Goal: Transaction & Acquisition: Download file/media

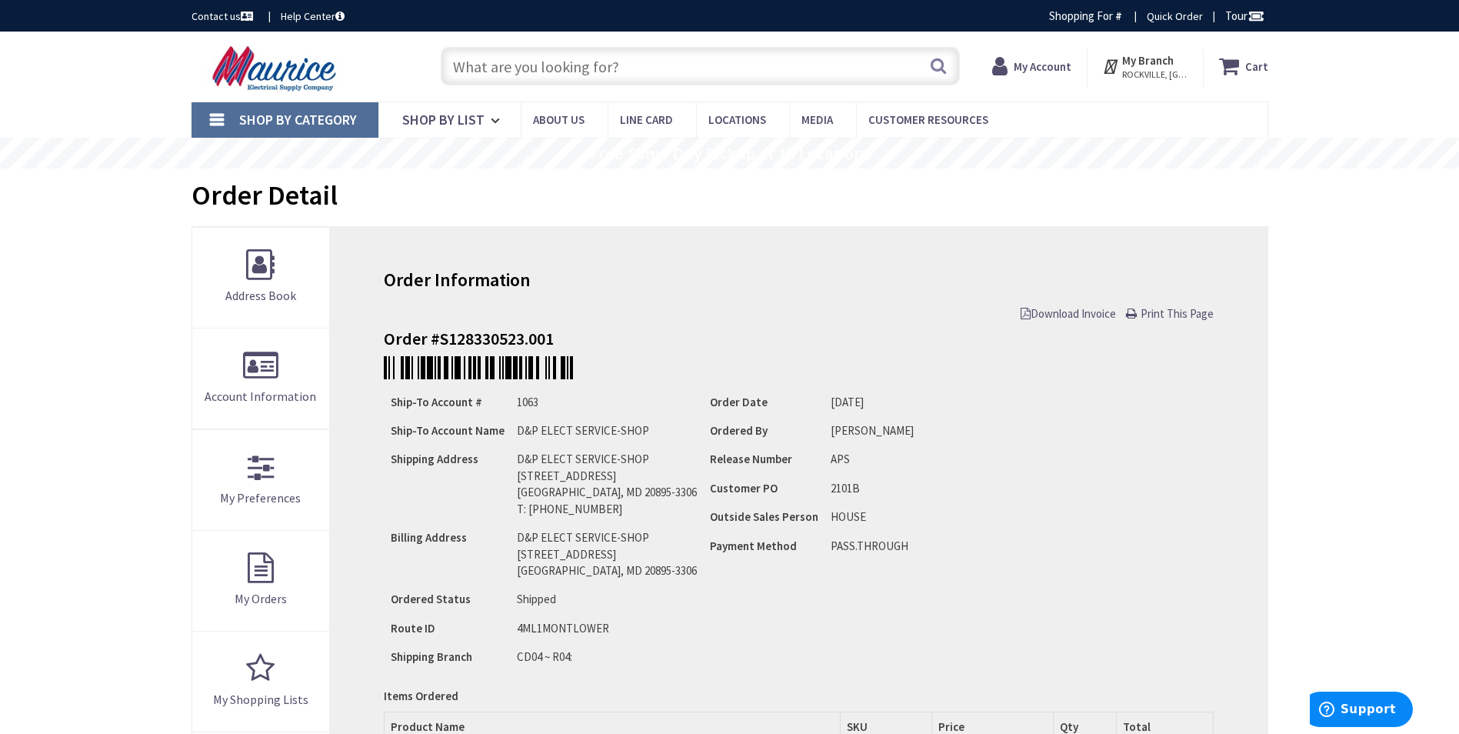
type input "Bethpage Ln, [GEOGRAPHIC_DATA], [GEOGRAPHIC_DATA]"
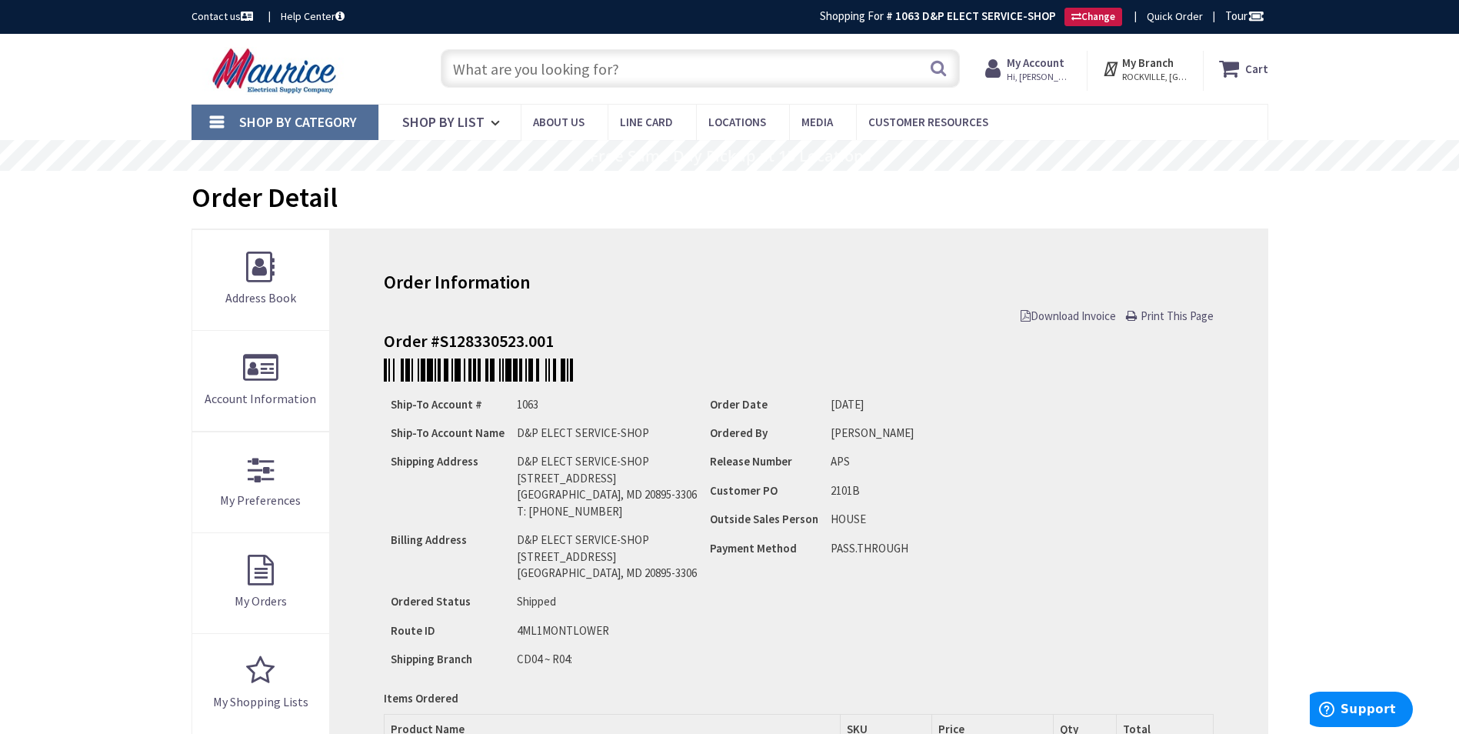
click at [1053, 61] on strong "My Account" at bounding box center [1035, 62] width 58 height 15
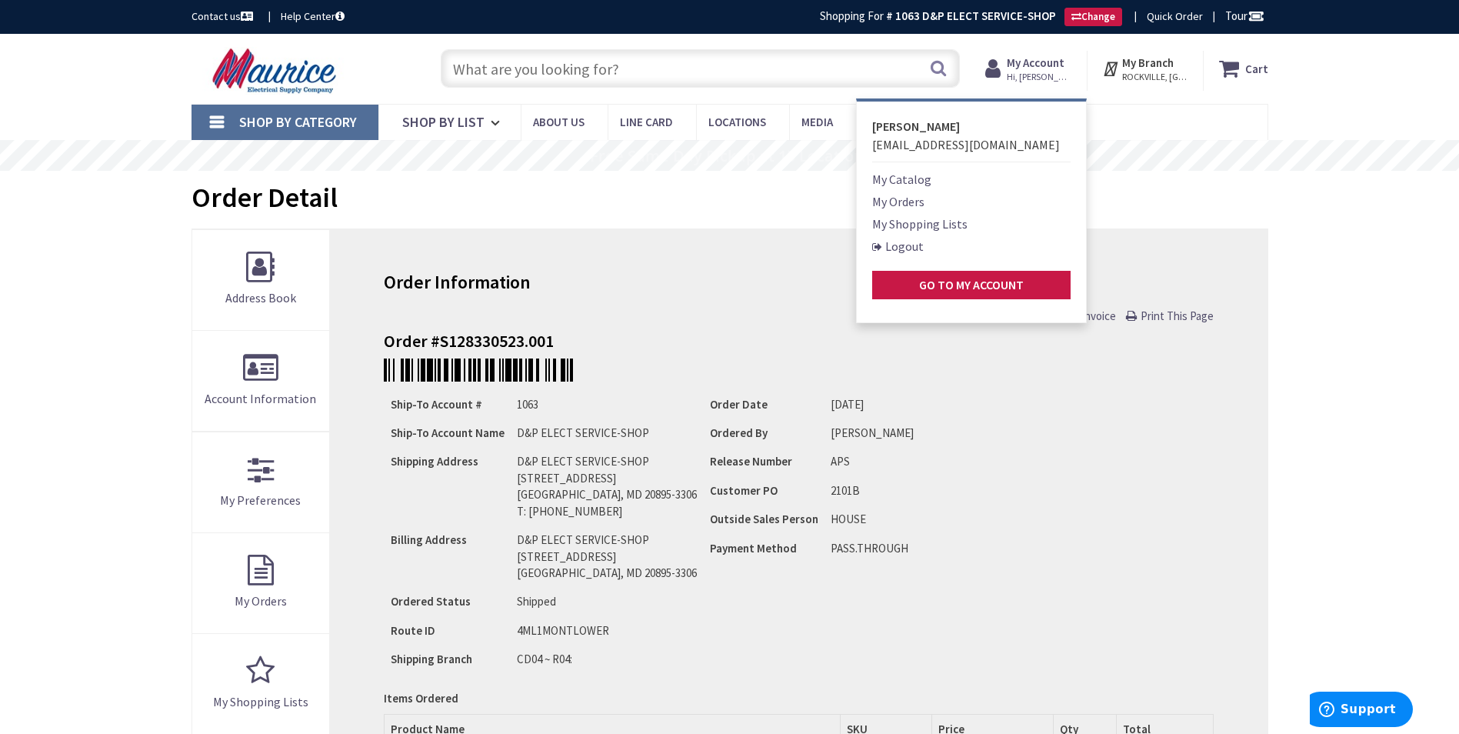
click at [913, 201] on link "My Orders" at bounding box center [898, 201] width 52 height 18
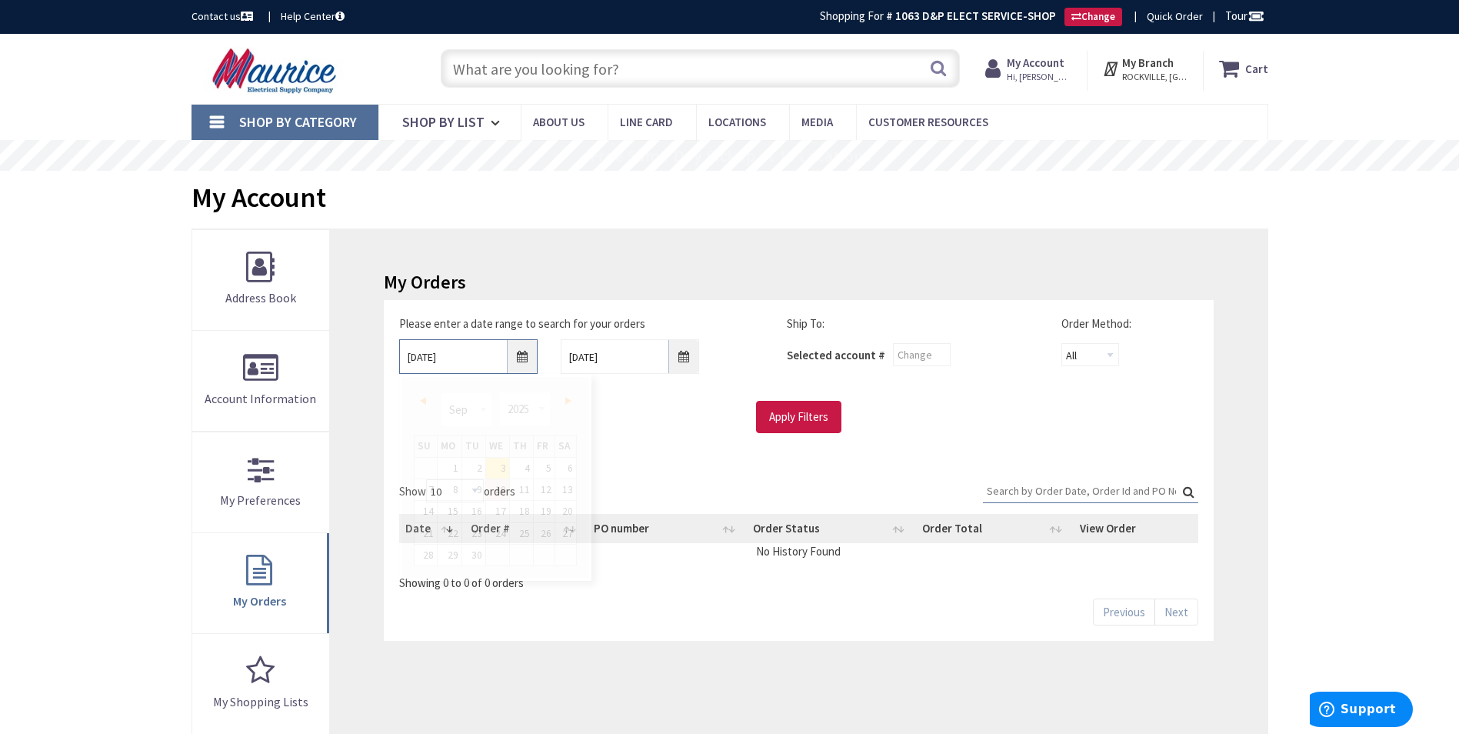
click at [526, 349] on input "9/3/2025" at bounding box center [468, 356] width 138 height 35
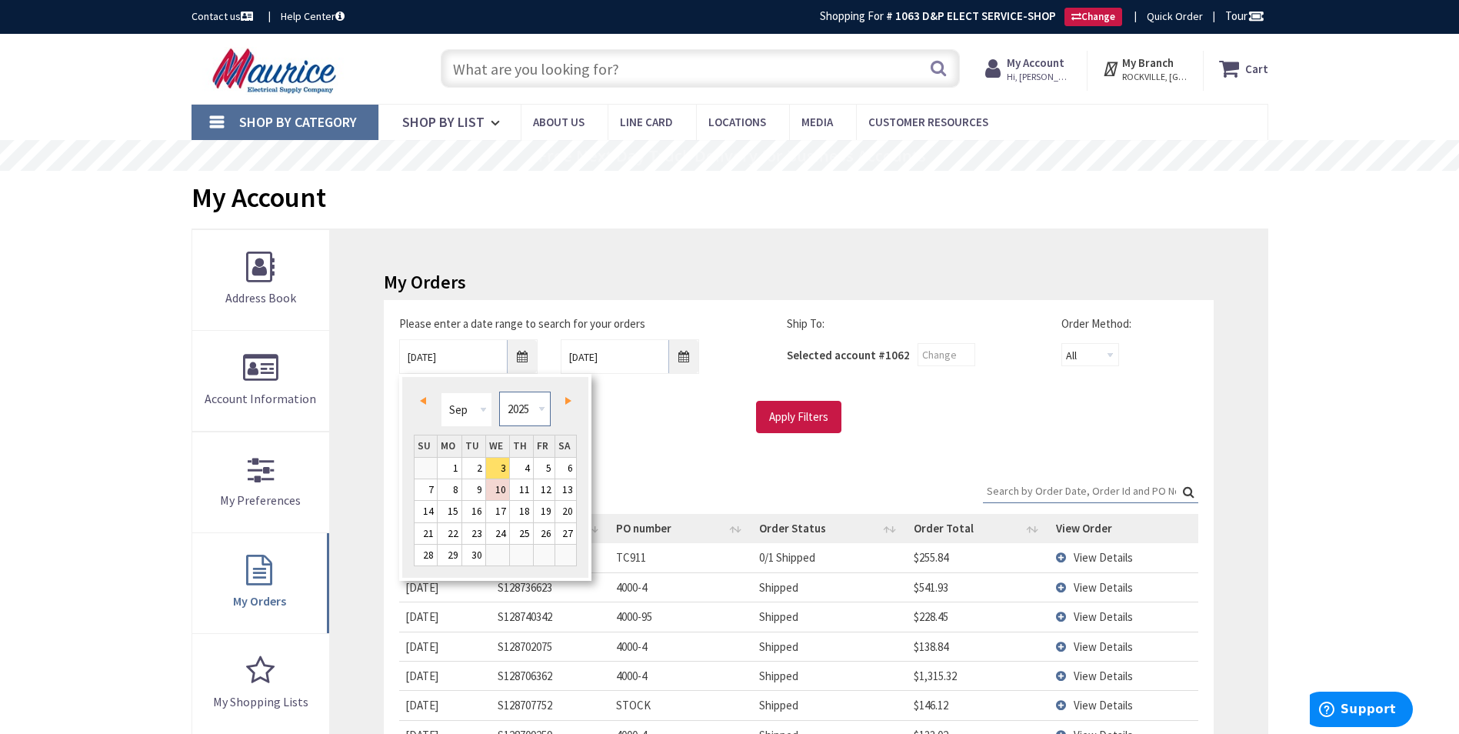
click at [541, 409] on select "1980 1981 1982 1983 1984 1985 1986 1987 1988 1989 1990 1991 1992 1993 1994 1995…" at bounding box center [525, 408] width 52 height 35
click at [484, 407] on select "Jan Feb Mar Apr May Jun Jul Aug Sep Oct Nov Dec" at bounding box center [467, 409] width 52 height 35
type input "06/01/2021"
click at [677, 397] on div "Please enter a date range to search for your orders 06/01/2021 9/10/2025 Ship T…" at bounding box center [798, 374] width 821 height 118
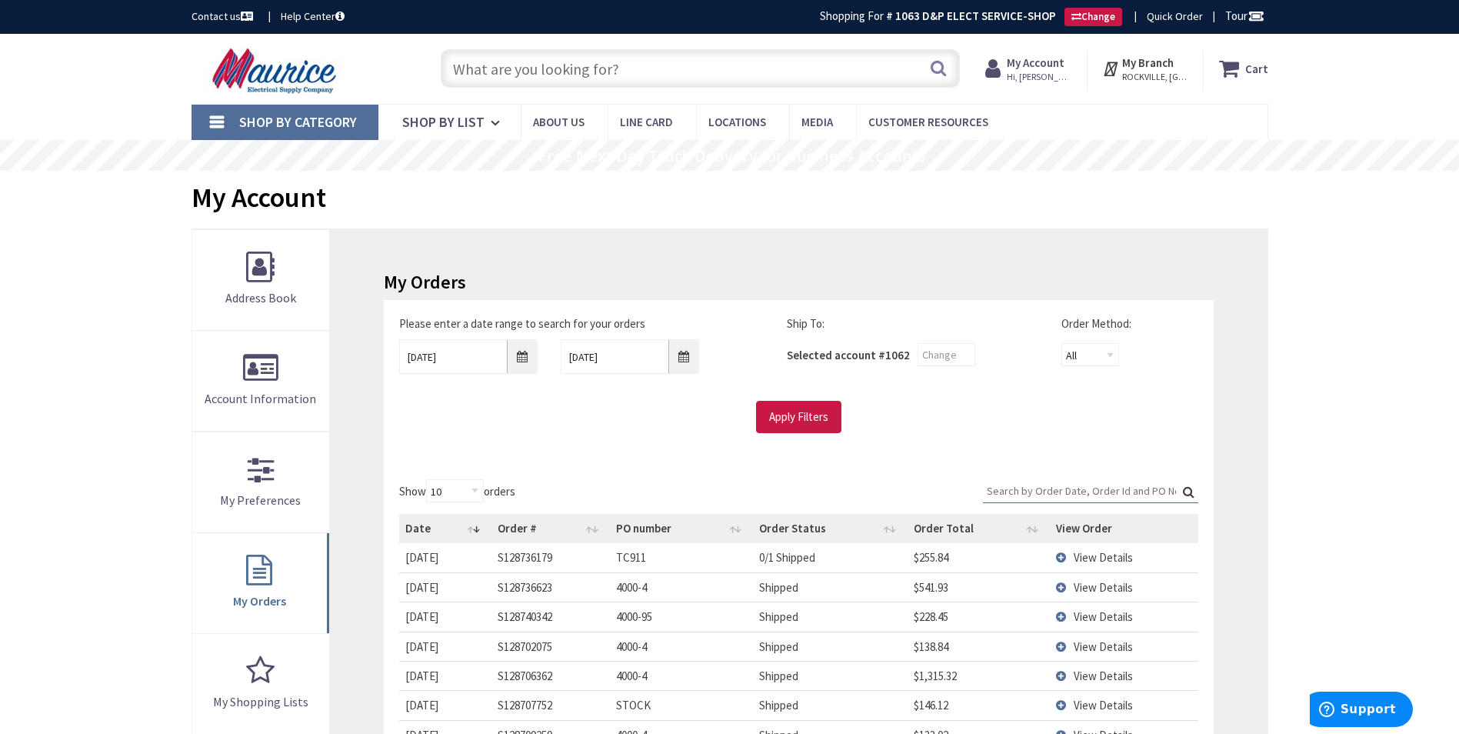
click at [1008, 487] on input "Search:" at bounding box center [1090, 490] width 215 height 23
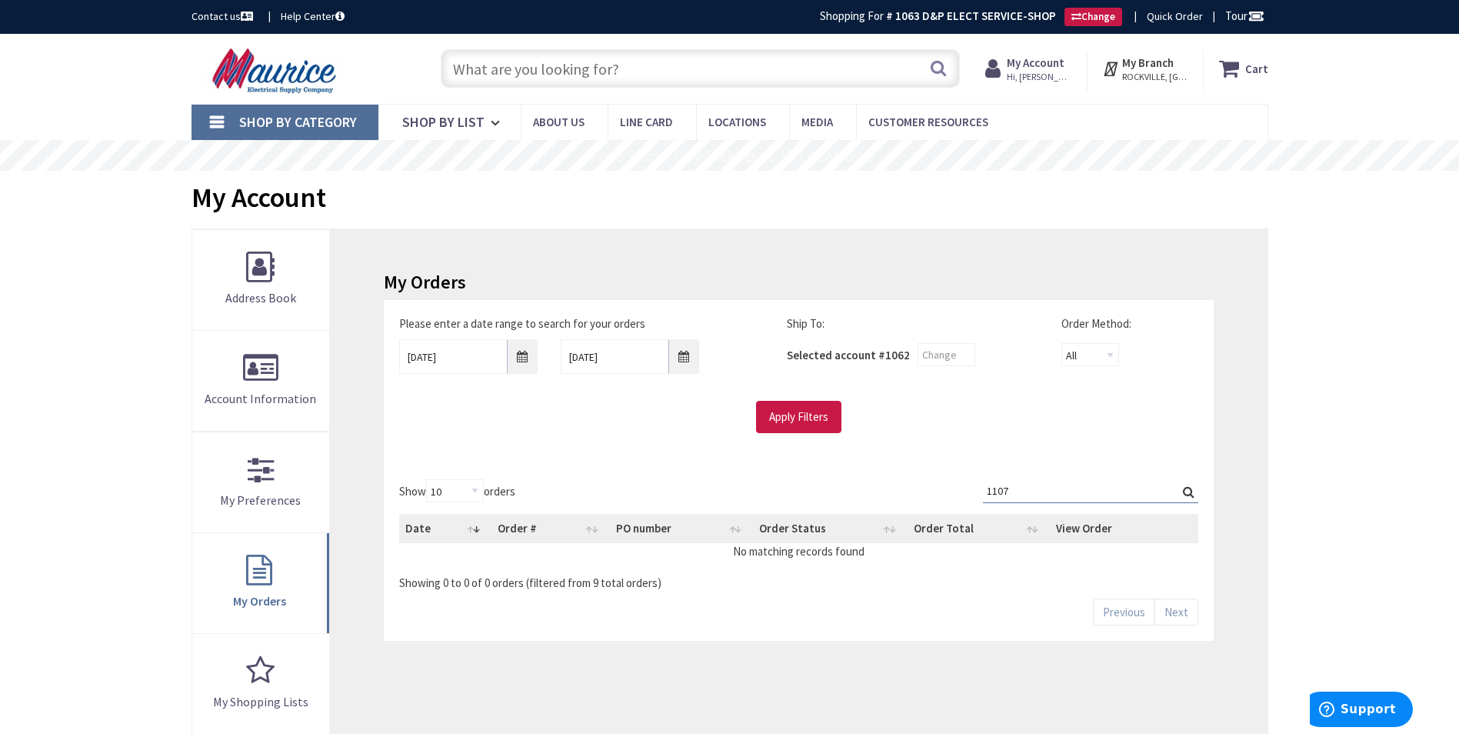
click at [1191, 489] on label "Search: 1107" at bounding box center [1090, 491] width 215 height 24
click at [1191, 489] on input "1107" at bounding box center [1090, 490] width 215 height 23
type input "1"
type input "kenny"
click at [1191, 491] on label "Search: kenny" at bounding box center [1090, 491] width 215 height 24
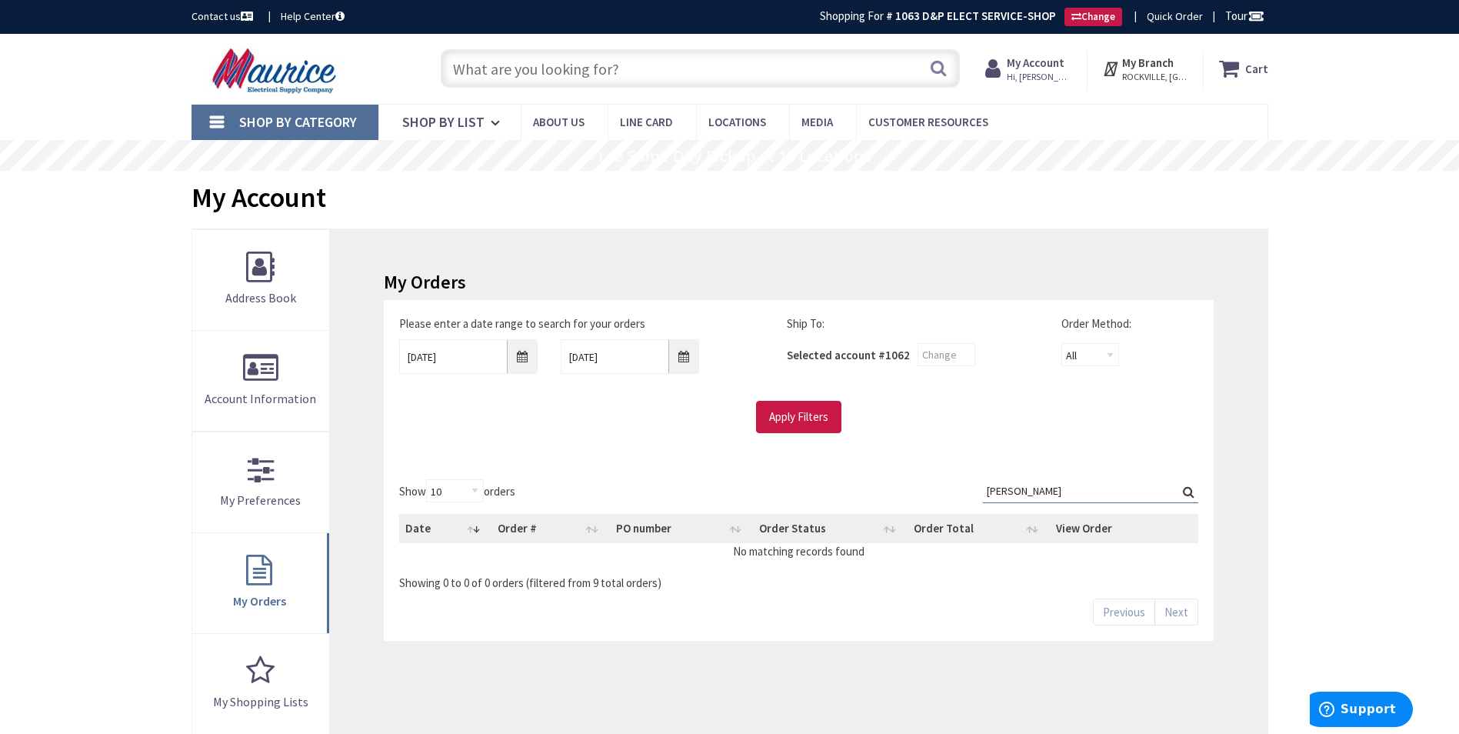
click at [1191, 491] on input "kenny" at bounding box center [1090, 490] width 215 height 23
click at [983, 397] on div "Please enter a date range to search for your orders 06/01/2021 9/10/2025 Ship T…" at bounding box center [798, 374] width 821 height 118
click at [785, 409] on input "Apply Filters" at bounding box center [798, 417] width 85 height 32
click at [684, 354] on input "9/10/2025" at bounding box center [630, 356] width 138 height 35
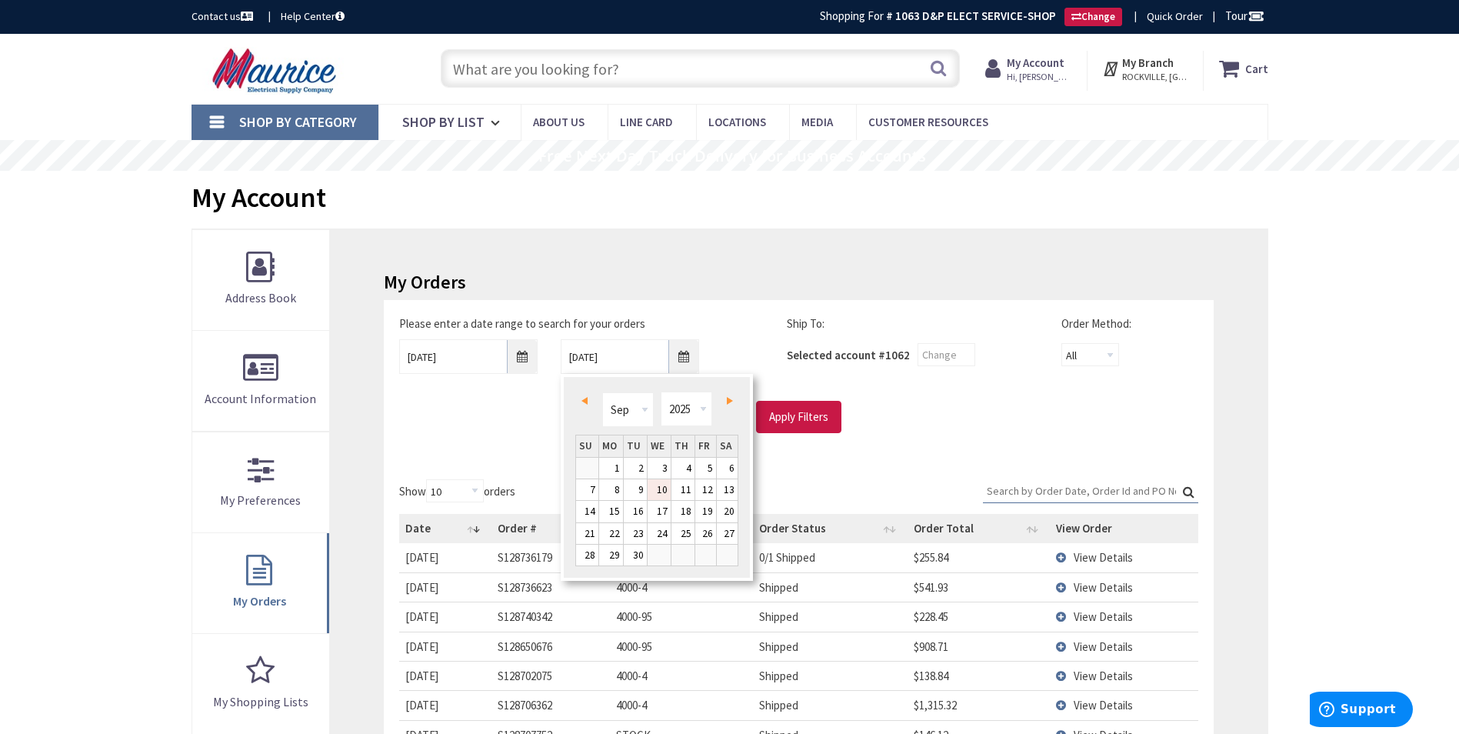
click at [957, 399] on div "Please enter a date range to search for your orders 06/01/2021 9/10/2025 Ship T…" at bounding box center [798, 374] width 821 height 118
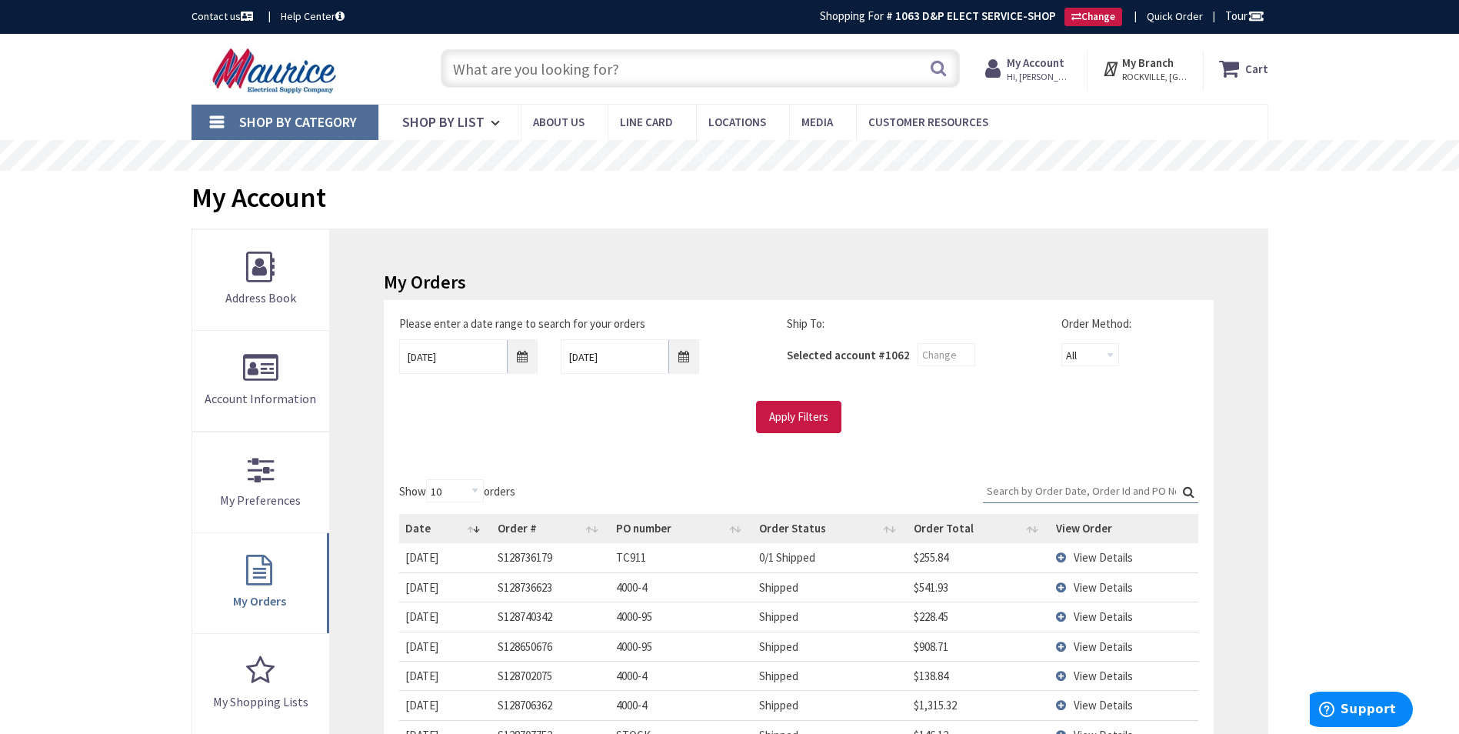
click at [1016, 484] on input "Search:" at bounding box center [1090, 490] width 215 height 23
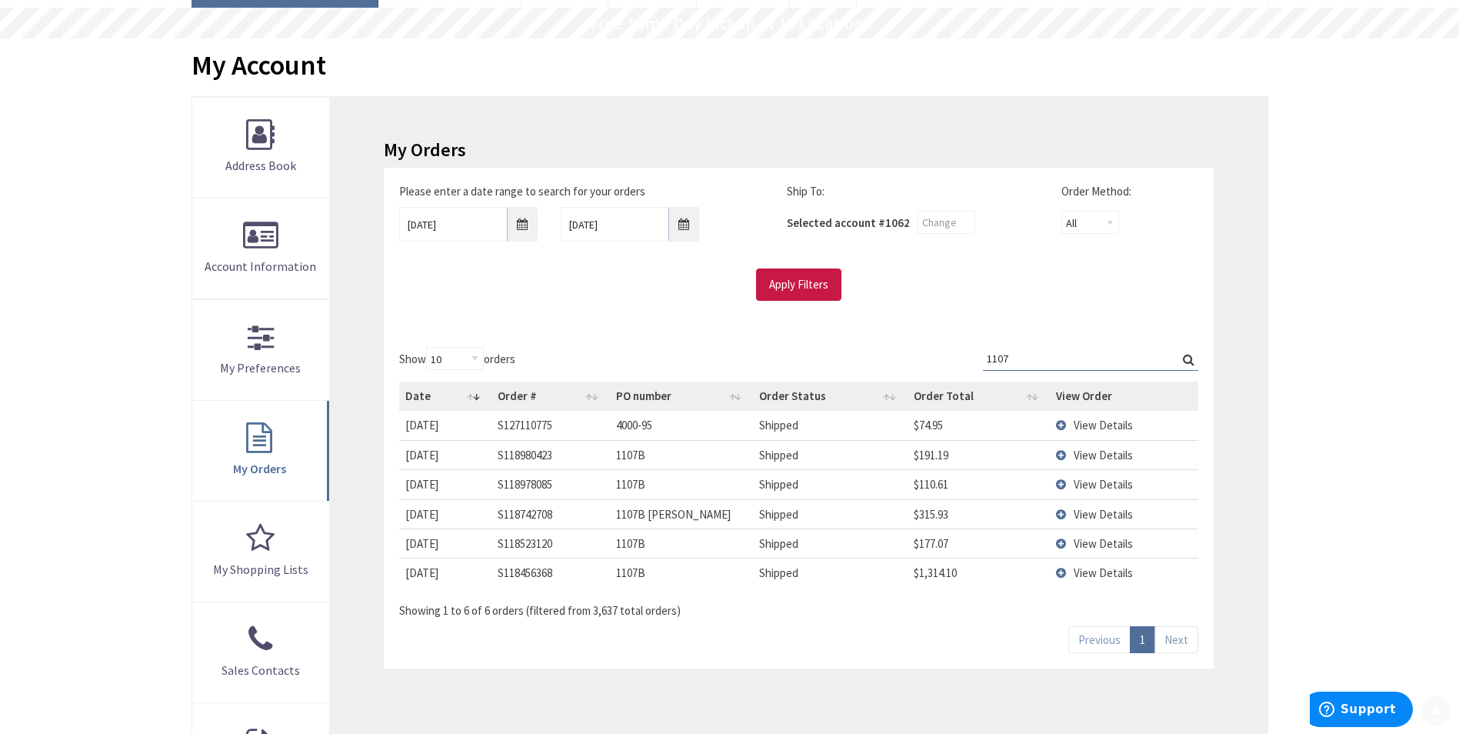
scroll to position [135, 0]
type input "1107"
click at [1111, 447] on span "View Details" at bounding box center [1102, 452] width 59 height 15
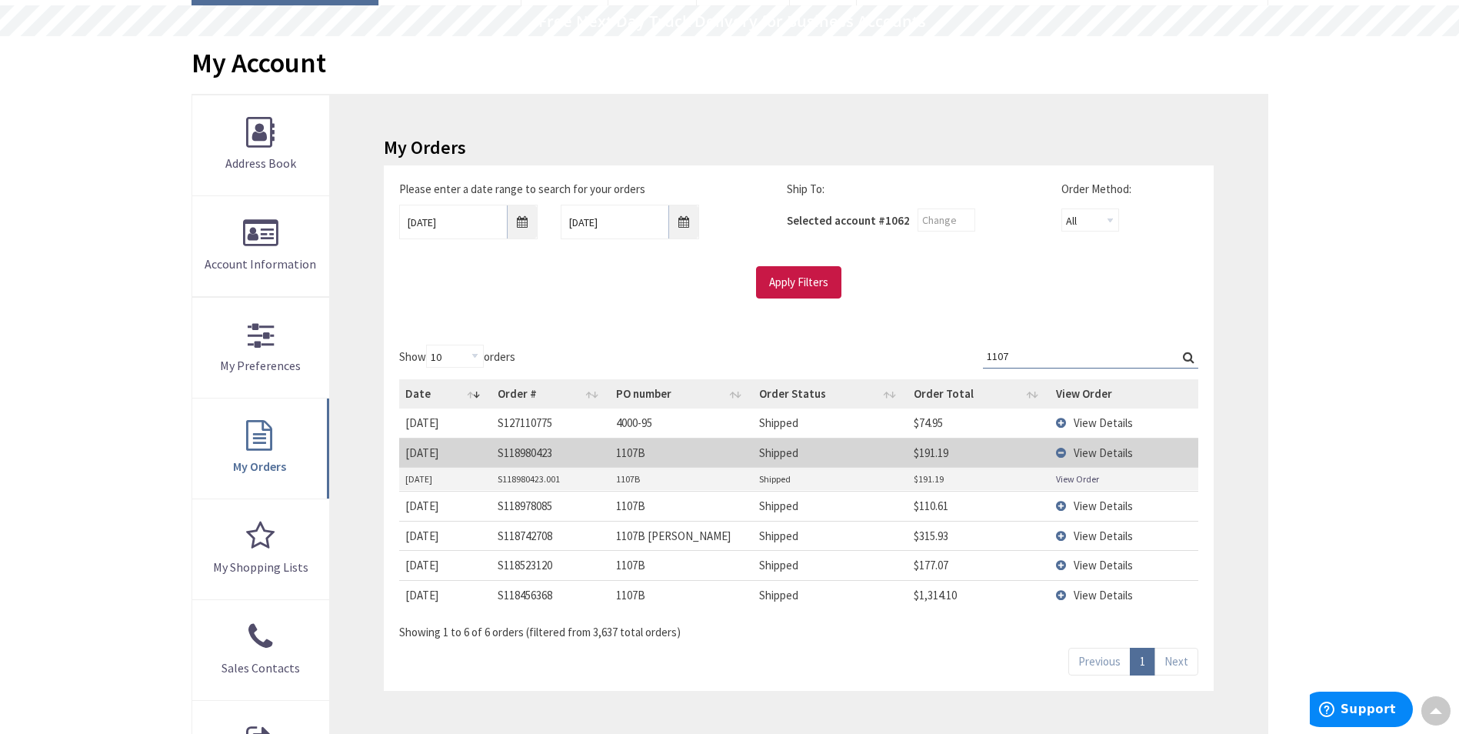
click at [1070, 476] on link "View Order" at bounding box center [1077, 478] width 43 height 13
click at [1093, 507] on span "View Details" at bounding box center [1102, 505] width 59 height 15
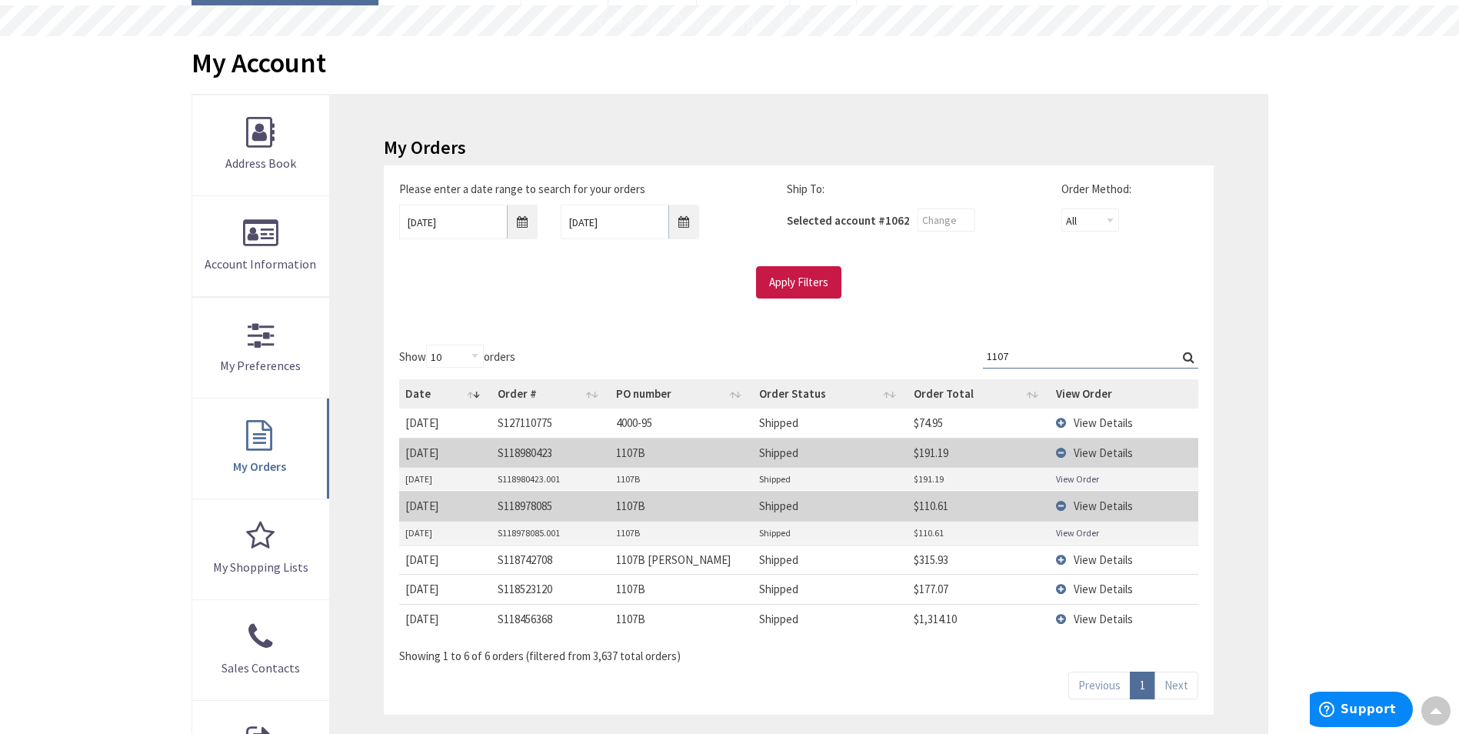
click at [1068, 537] on link "View Order" at bounding box center [1077, 532] width 43 height 13
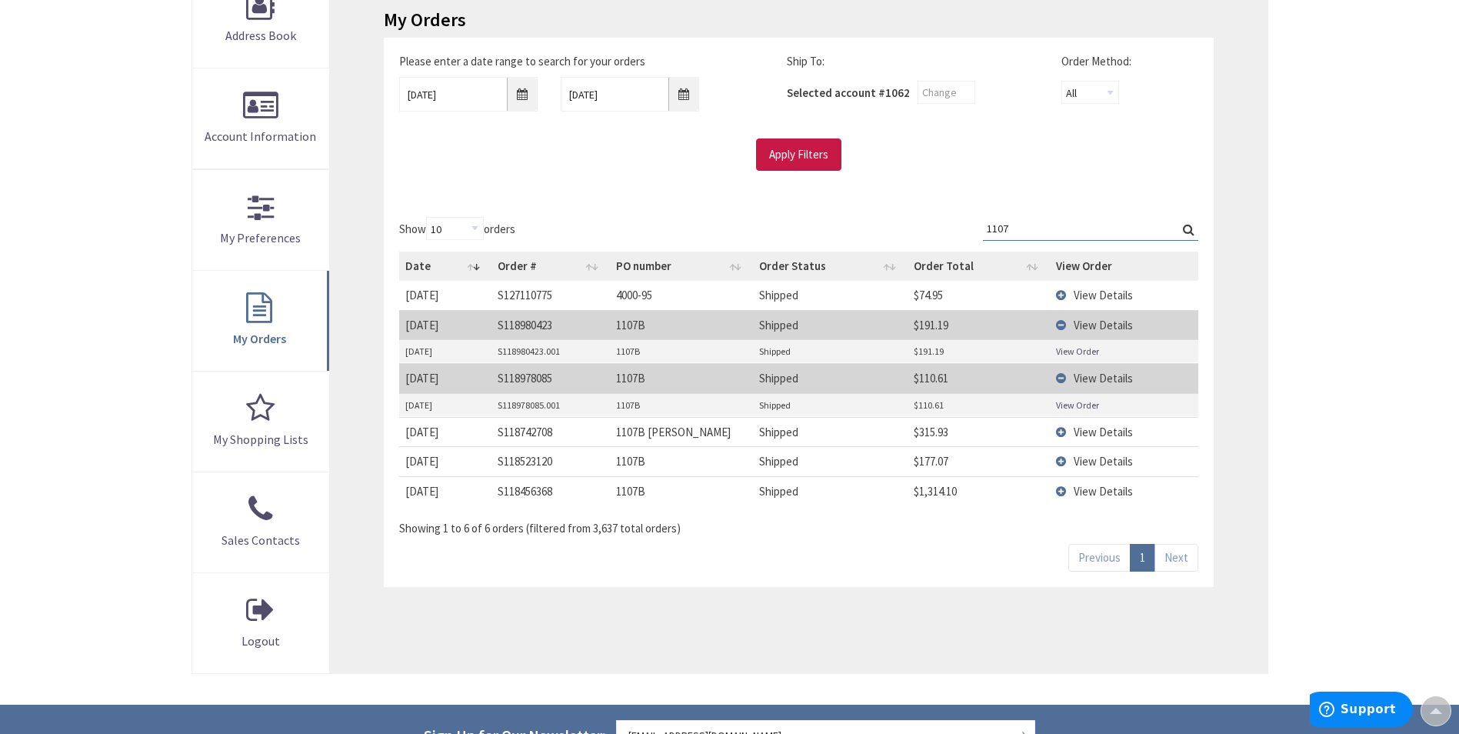
scroll to position [288, 0]
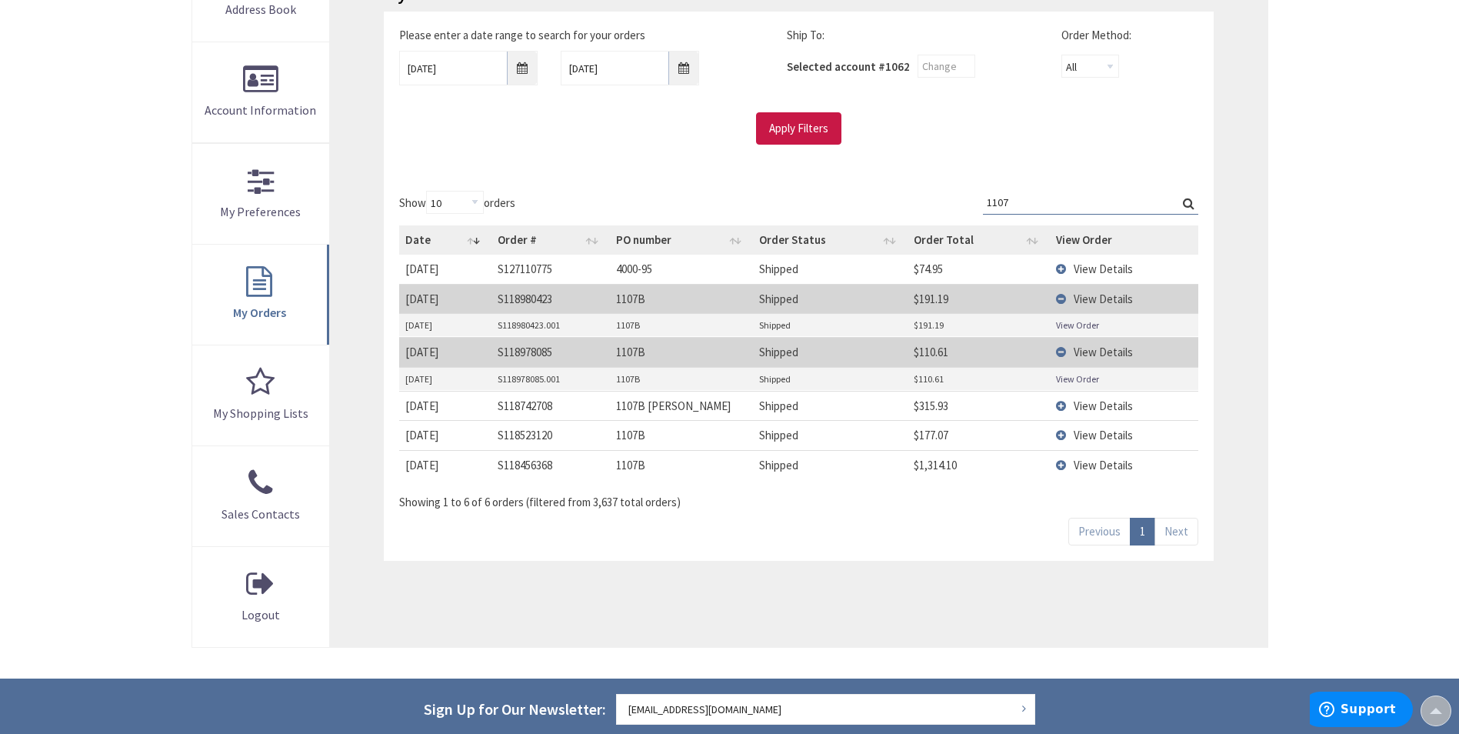
click at [1100, 404] on span "View Details" at bounding box center [1102, 405] width 59 height 15
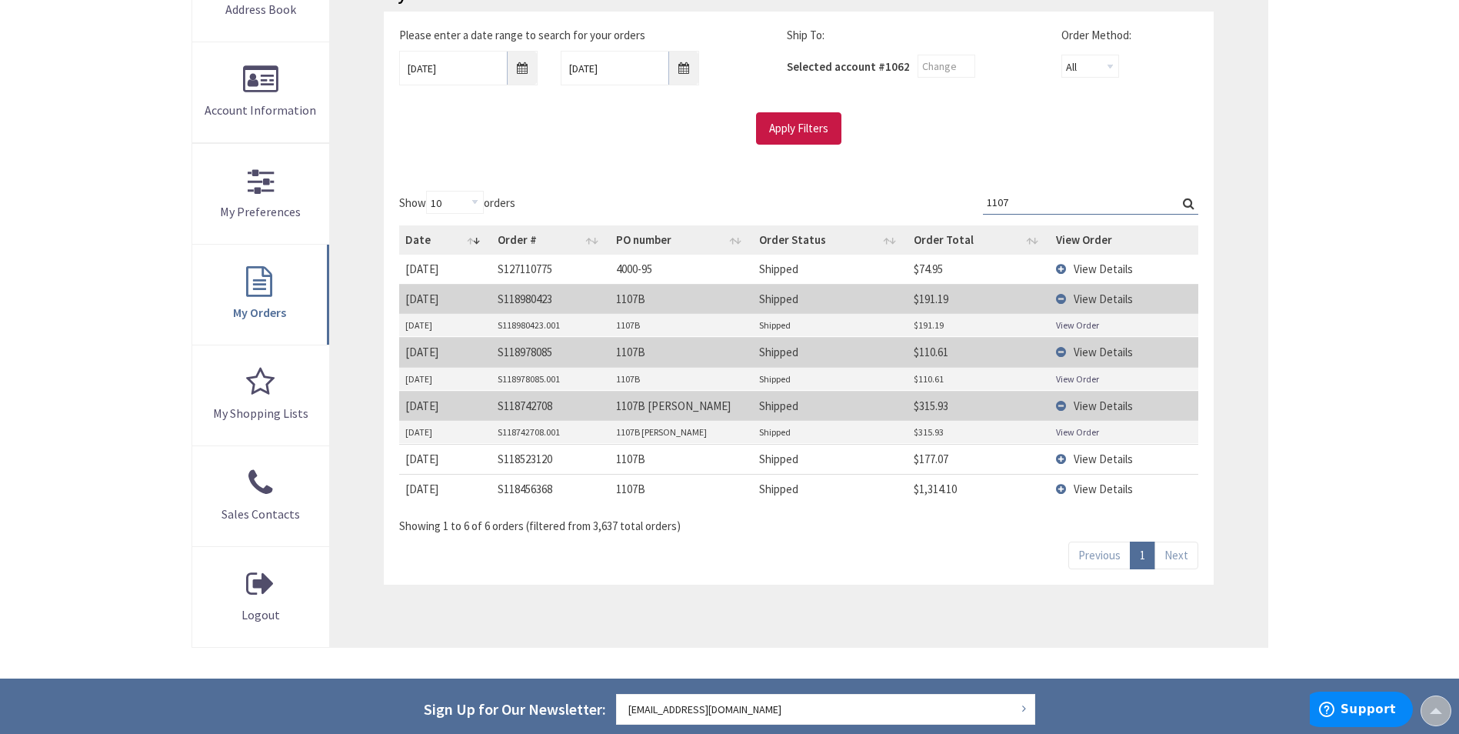
click at [1075, 432] on link "View Order" at bounding box center [1077, 431] width 43 height 13
click at [1083, 461] on span "View Details" at bounding box center [1102, 458] width 59 height 15
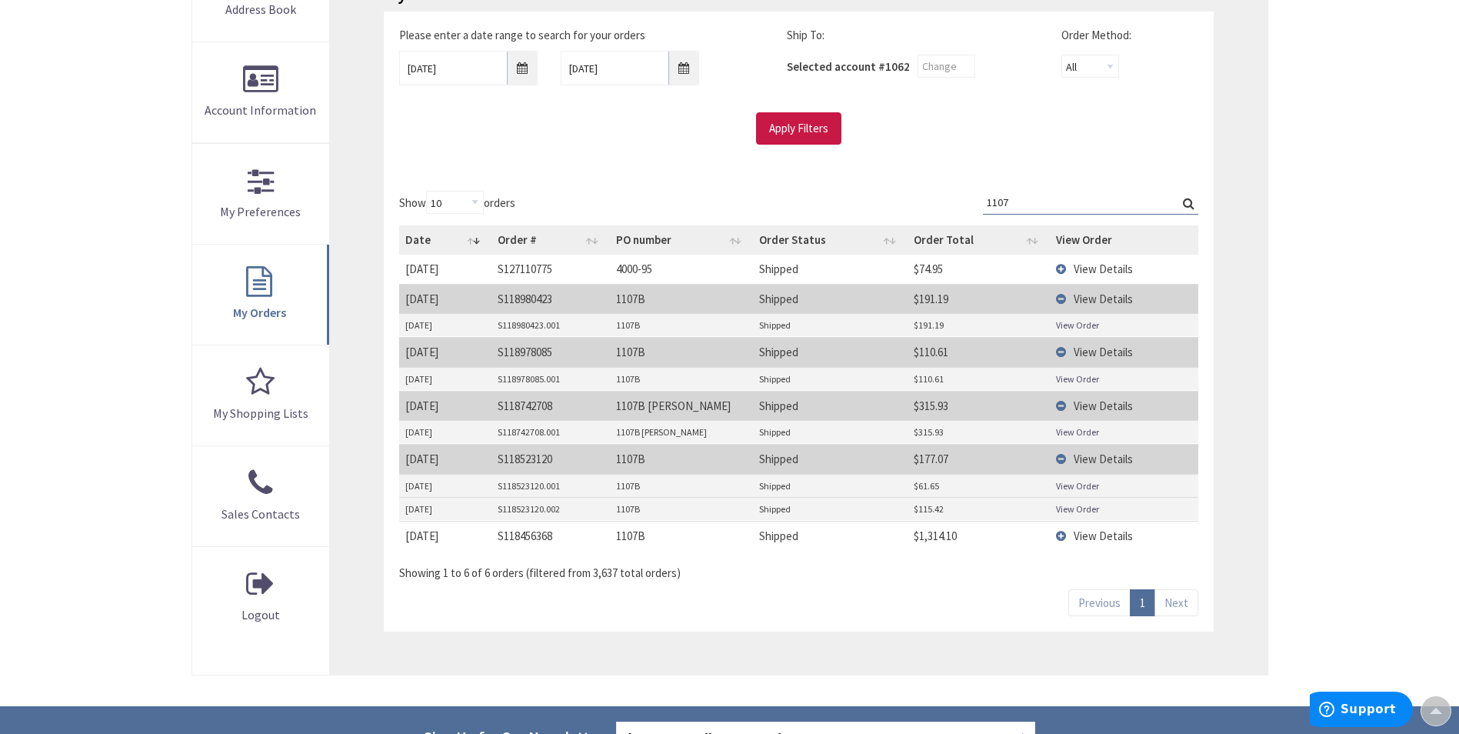
click at [1073, 484] on link "View Order" at bounding box center [1077, 485] width 43 height 13
click at [1076, 507] on link "View Order" at bounding box center [1077, 508] width 43 height 13
click at [1084, 534] on span "View Details" at bounding box center [1102, 535] width 59 height 15
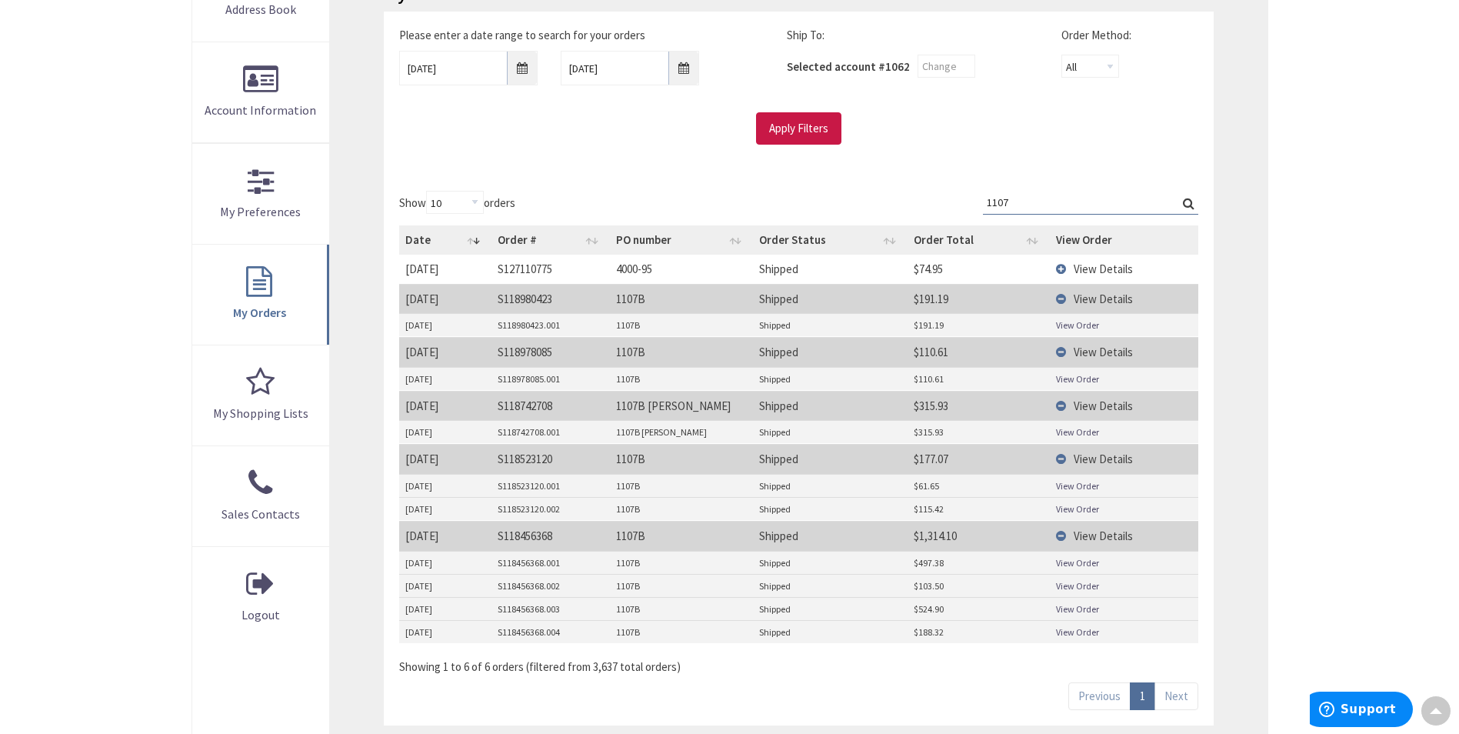
click at [1069, 561] on link "View Order" at bounding box center [1077, 562] width 43 height 13
click at [1066, 584] on link "View Order" at bounding box center [1077, 585] width 43 height 13
click at [1074, 601] on td "View Order" at bounding box center [1124, 608] width 148 height 23
click at [1072, 605] on link "View Order" at bounding box center [1077, 608] width 43 height 13
click at [1084, 634] on link "View Order" at bounding box center [1077, 631] width 43 height 13
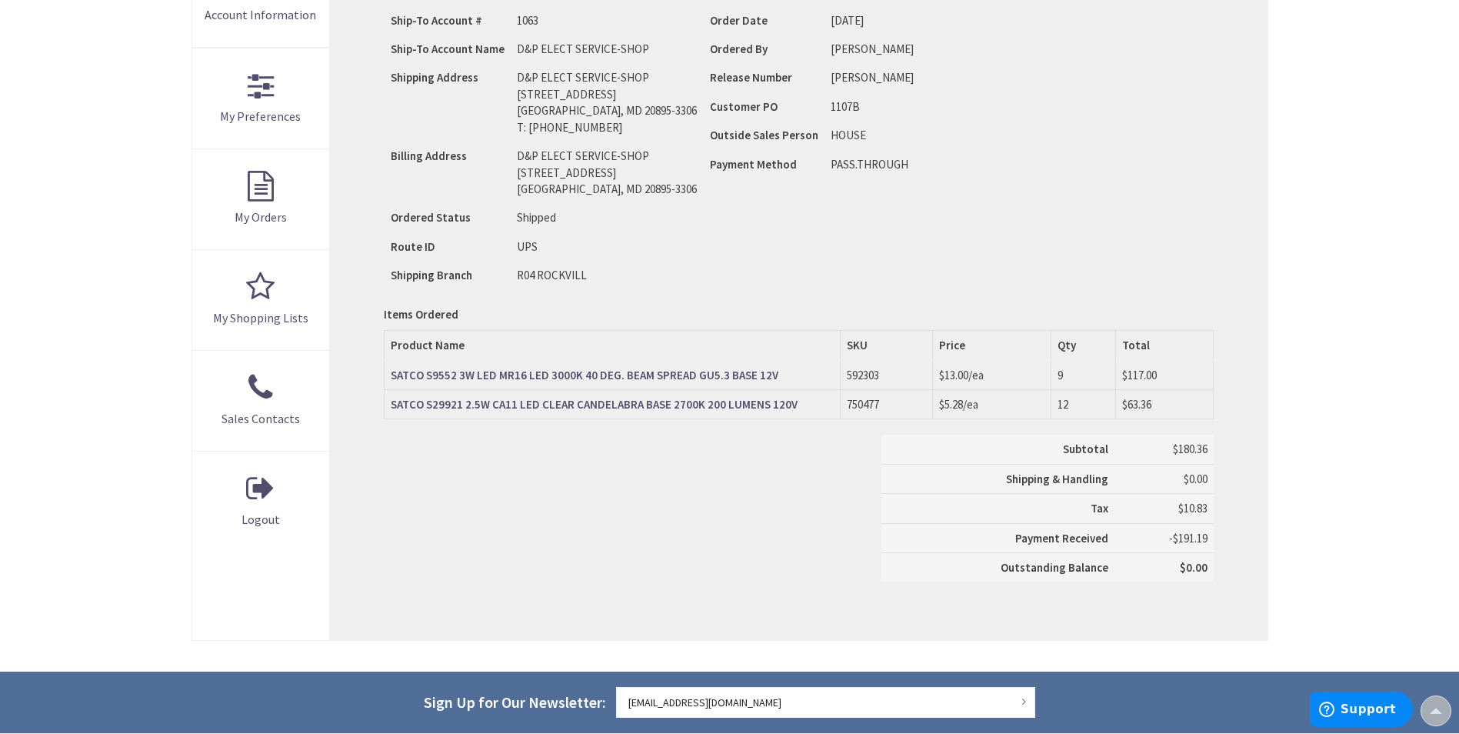
scroll to position [444, 0]
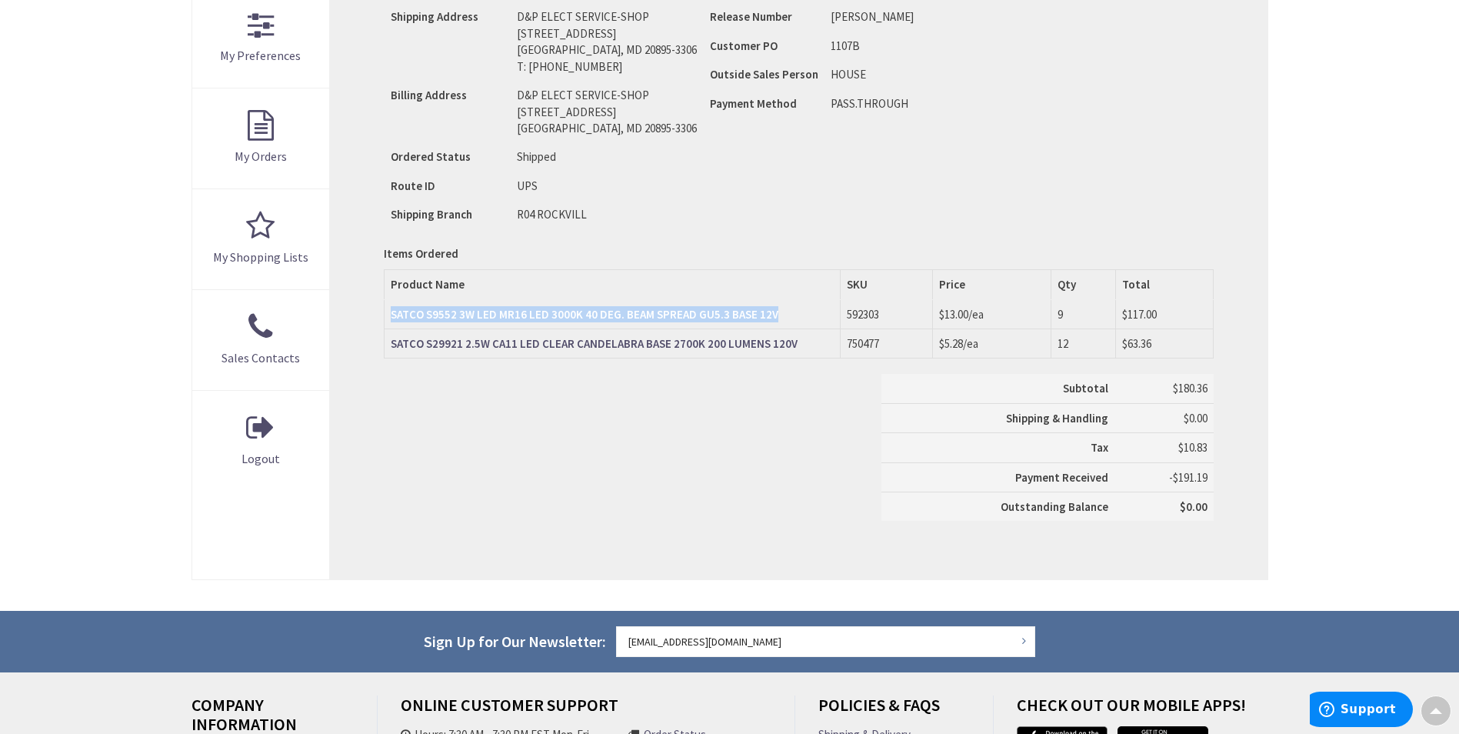
drag, startPoint x: 387, startPoint y: 314, endPoint x: 781, endPoint y: 318, distance: 394.5
click at [780, 318] on td "SATCO S9552 3W LED MR16 LED 3000K 40 DEG. BEAM SPREAD GU5.3 BASE 12V" at bounding box center [612, 314] width 456 height 29
click at [1344, 286] on div "Skip to Content Toggle Nav Search Cart My Cart Close" at bounding box center [729, 276] width 1459 height 1375
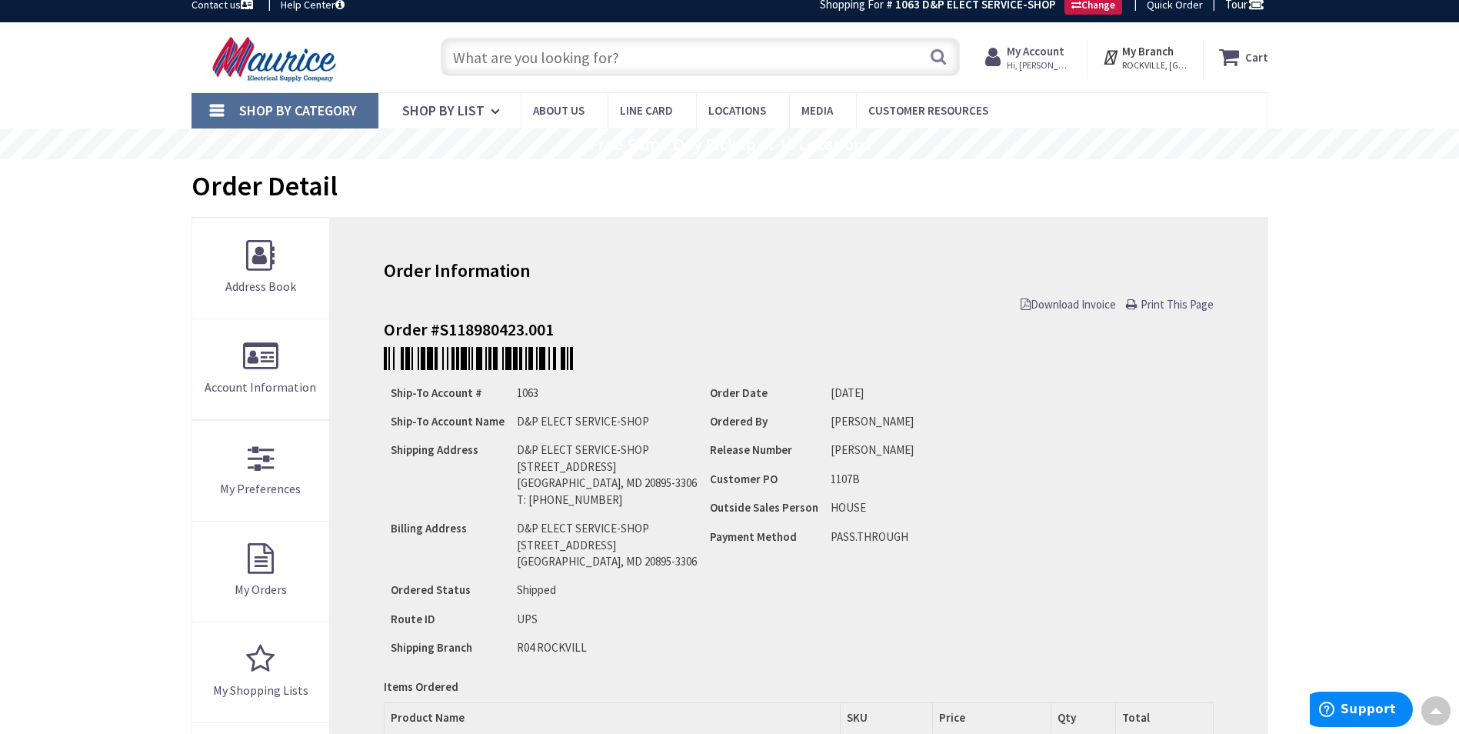
scroll to position [0, 0]
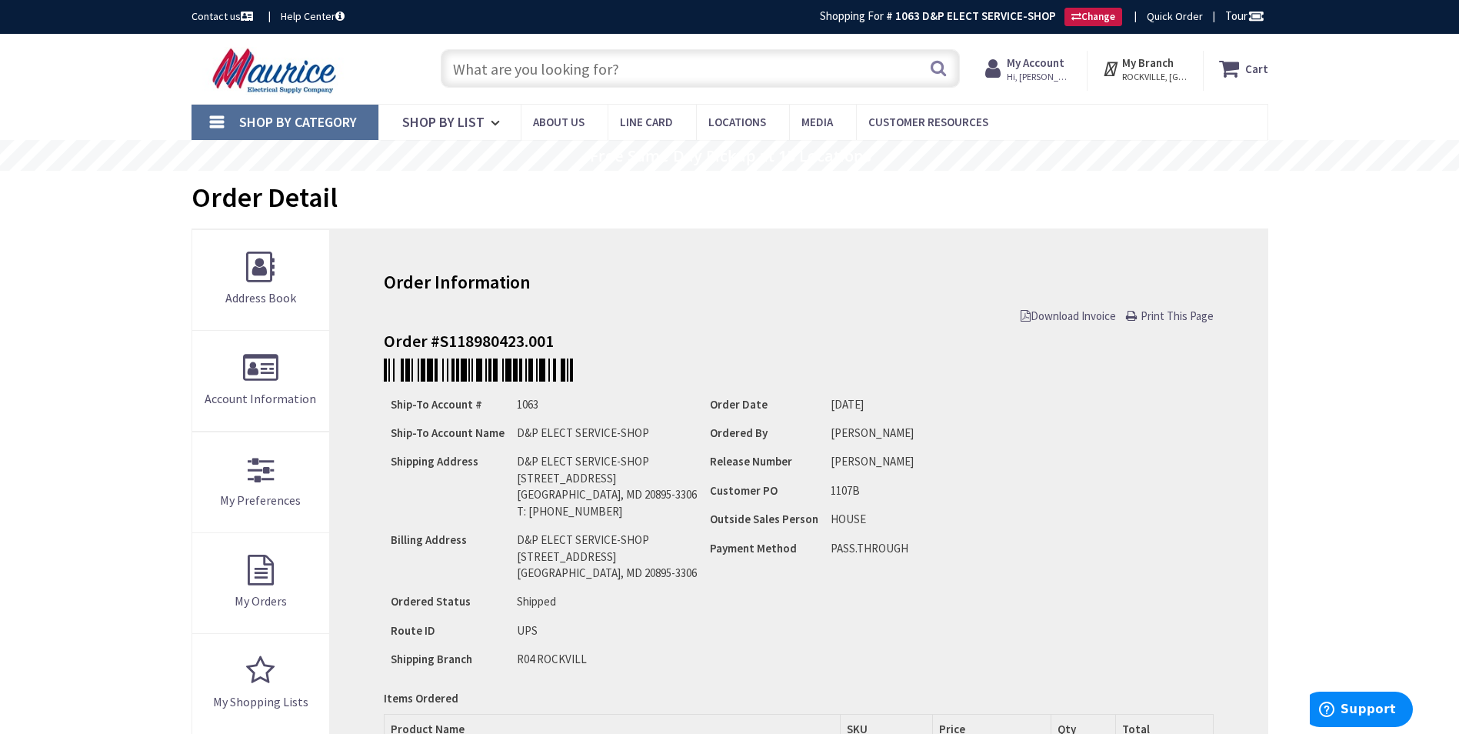
click at [1051, 314] on span "Download Invoice" at bounding box center [1067, 315] width 95 height 15
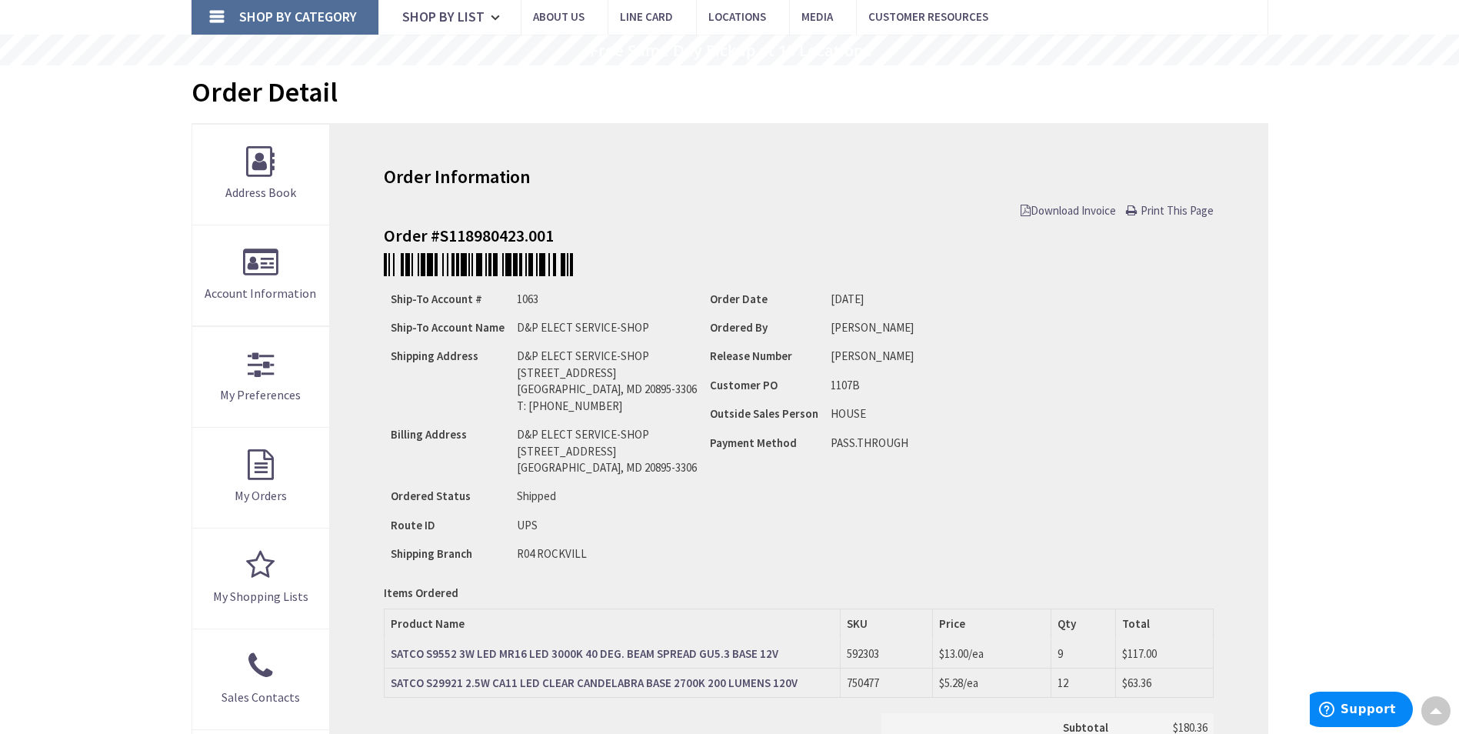
scroll to position [96, 0]
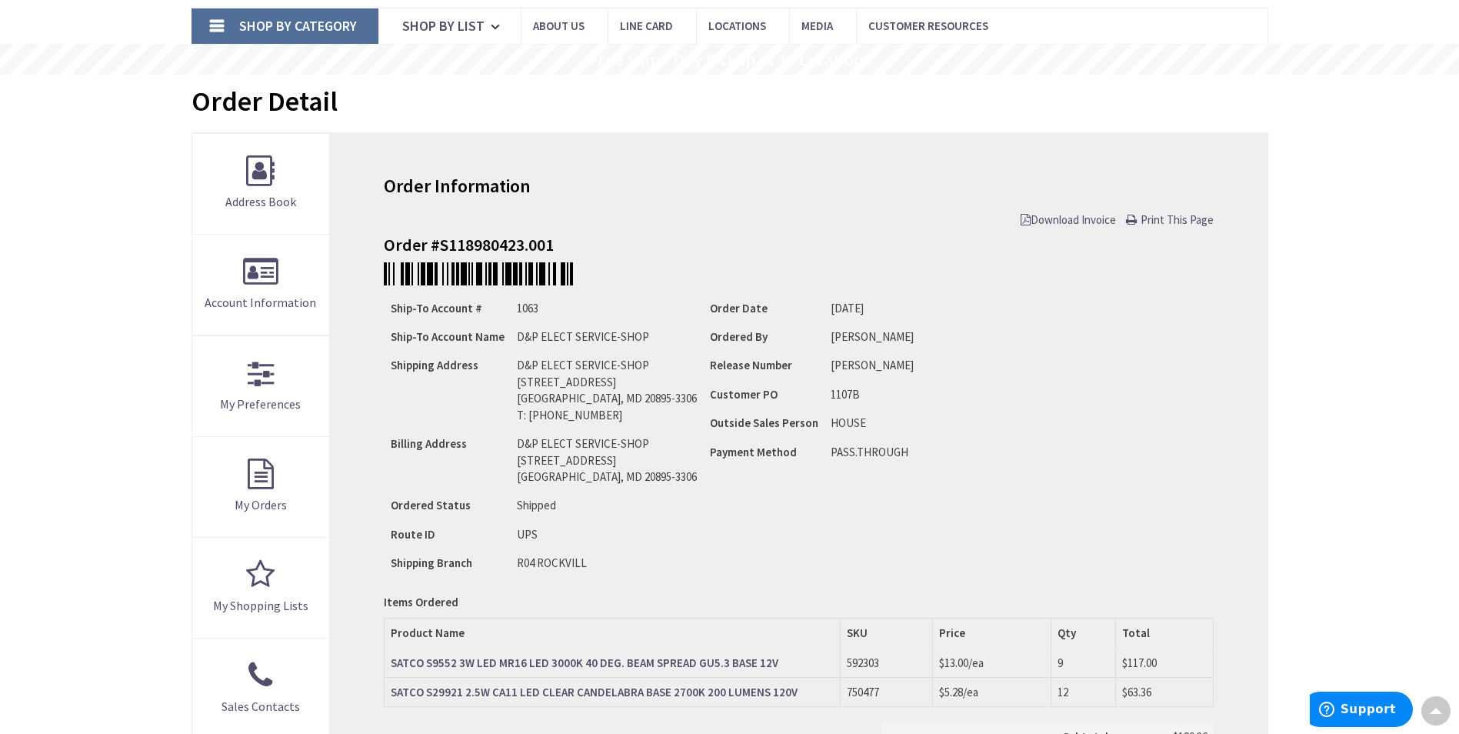
click at [1066, 215] on span "Download Invoice" at bounding box center [1067, 219] width 95 height 15
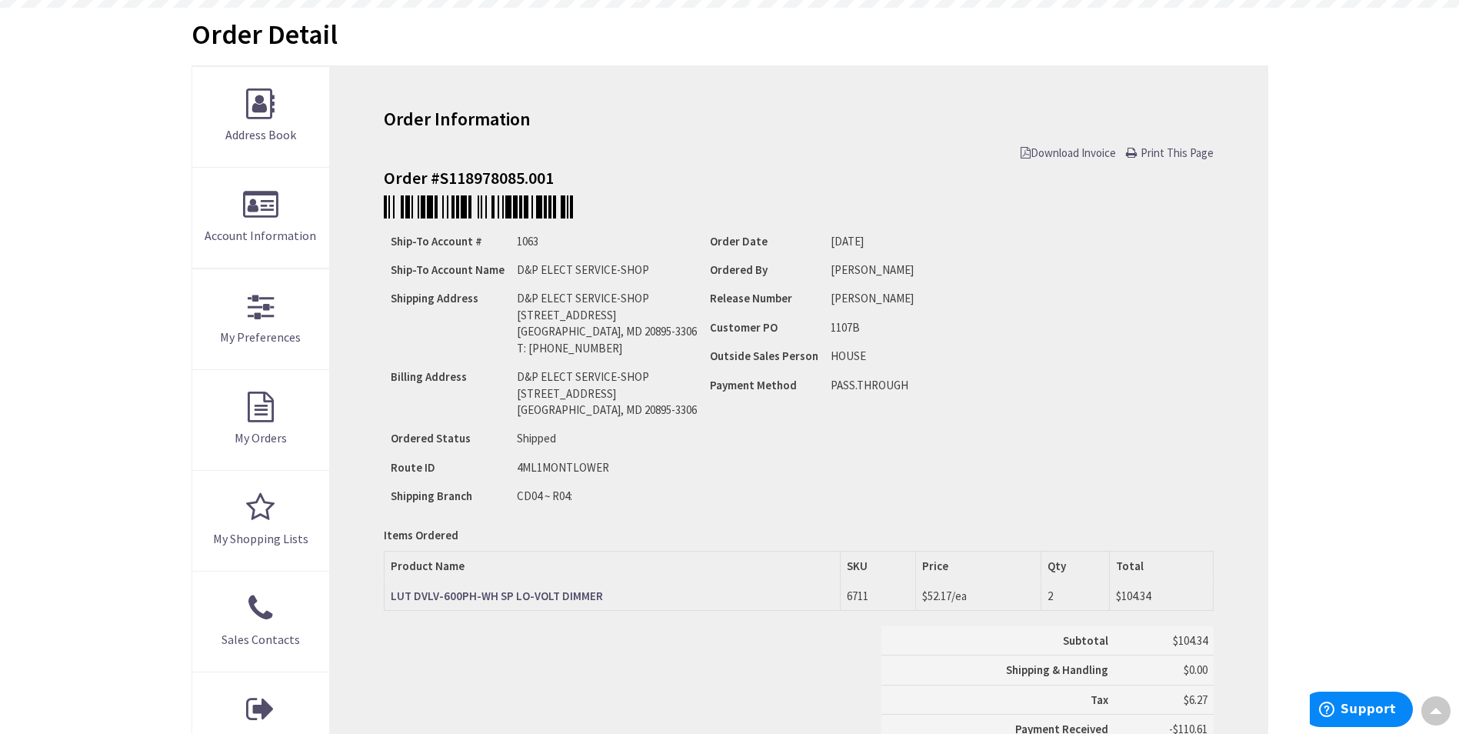
scroll to position [2, 0]
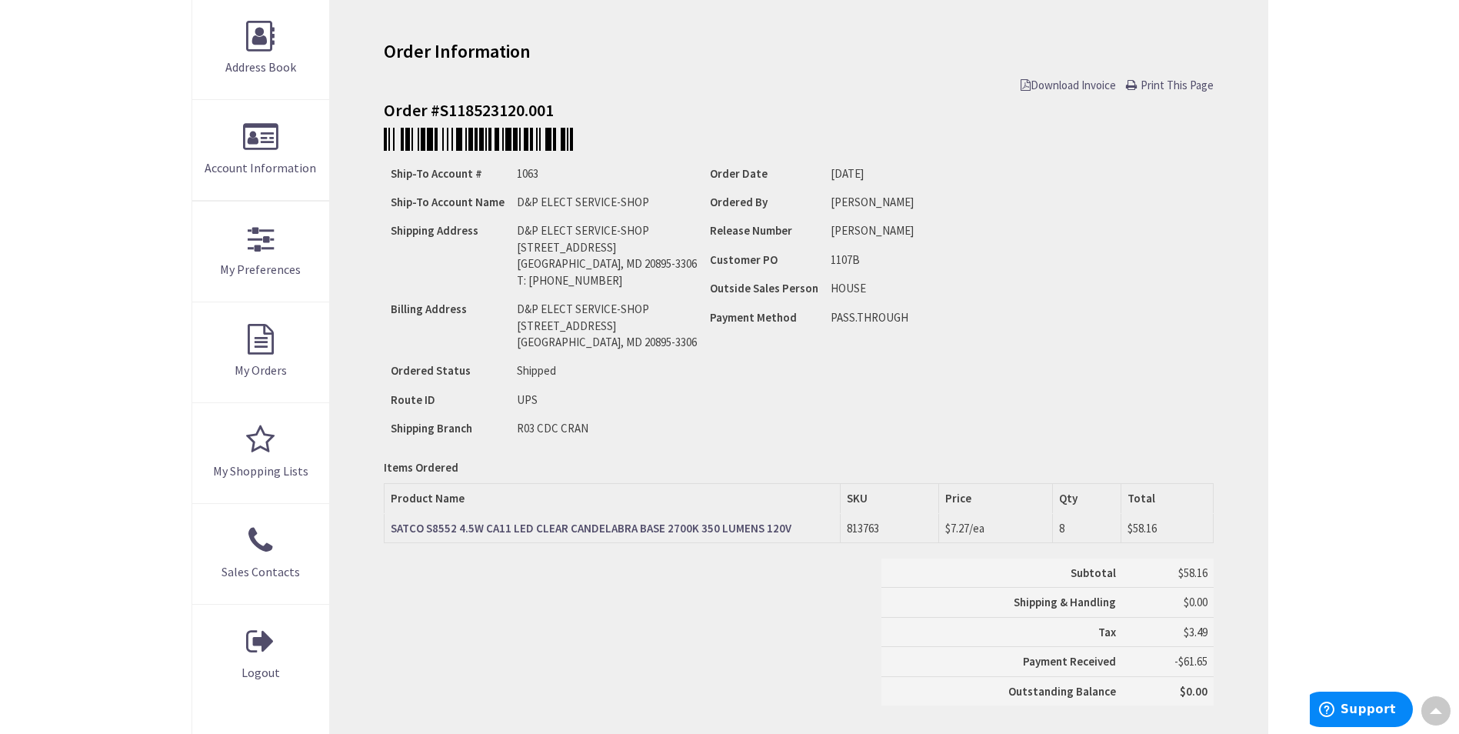
scroll to position [233, 0]
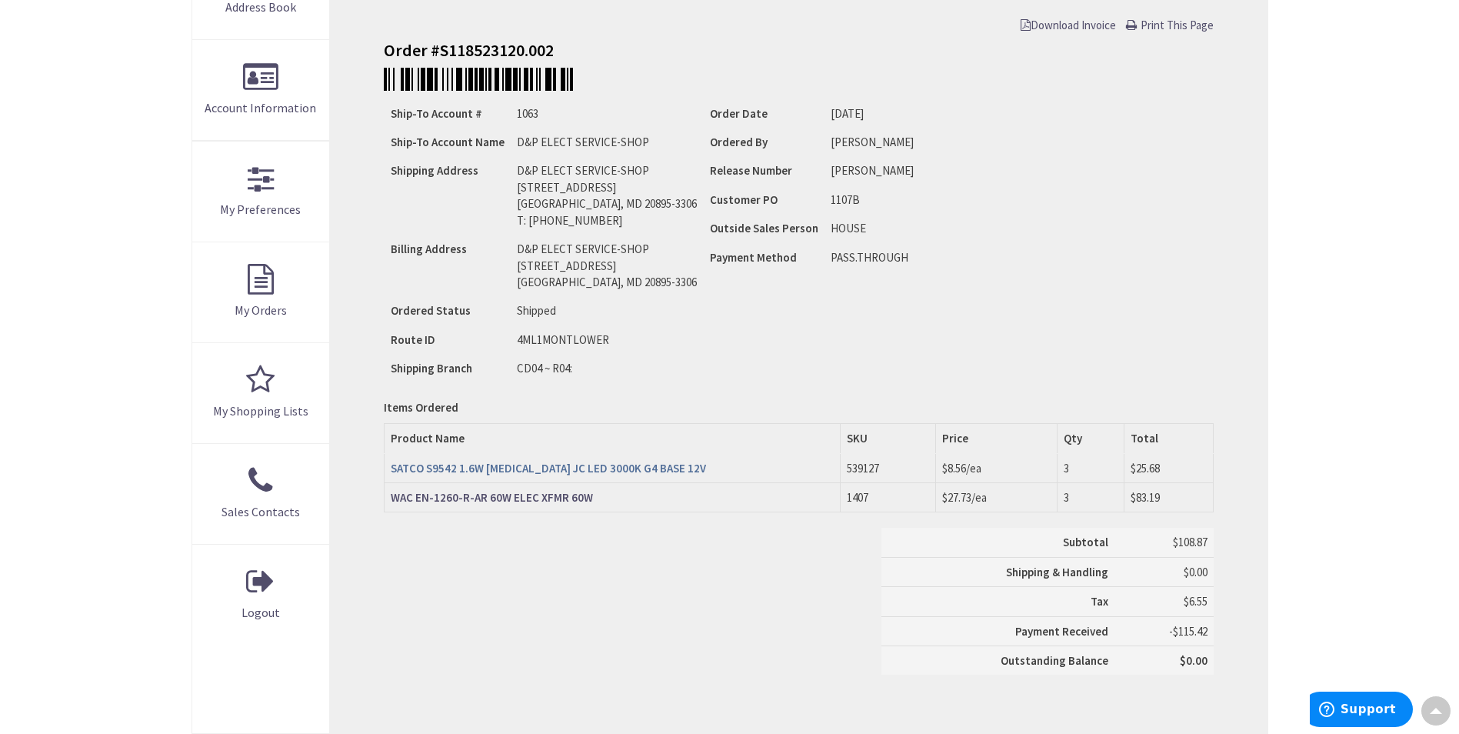
scroll to position [291, 0]
click at [1080, 21] on span "Download Invoice" at bounding box center [1067, 25] width 95 height 15
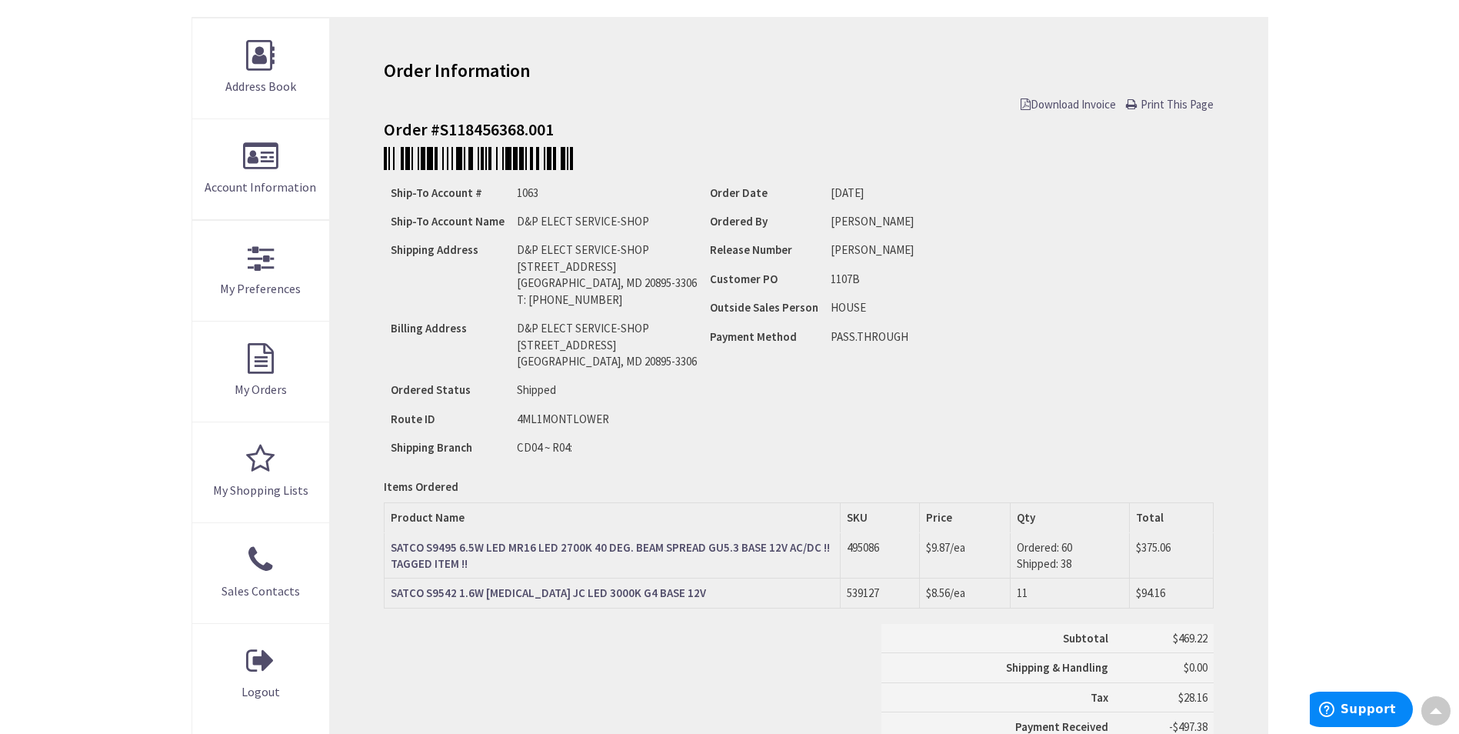
scroll to position [214, 0]
click at [1043, 101] on span "Download Invoice" at bounding box center [1067, 102] width 95 height 15
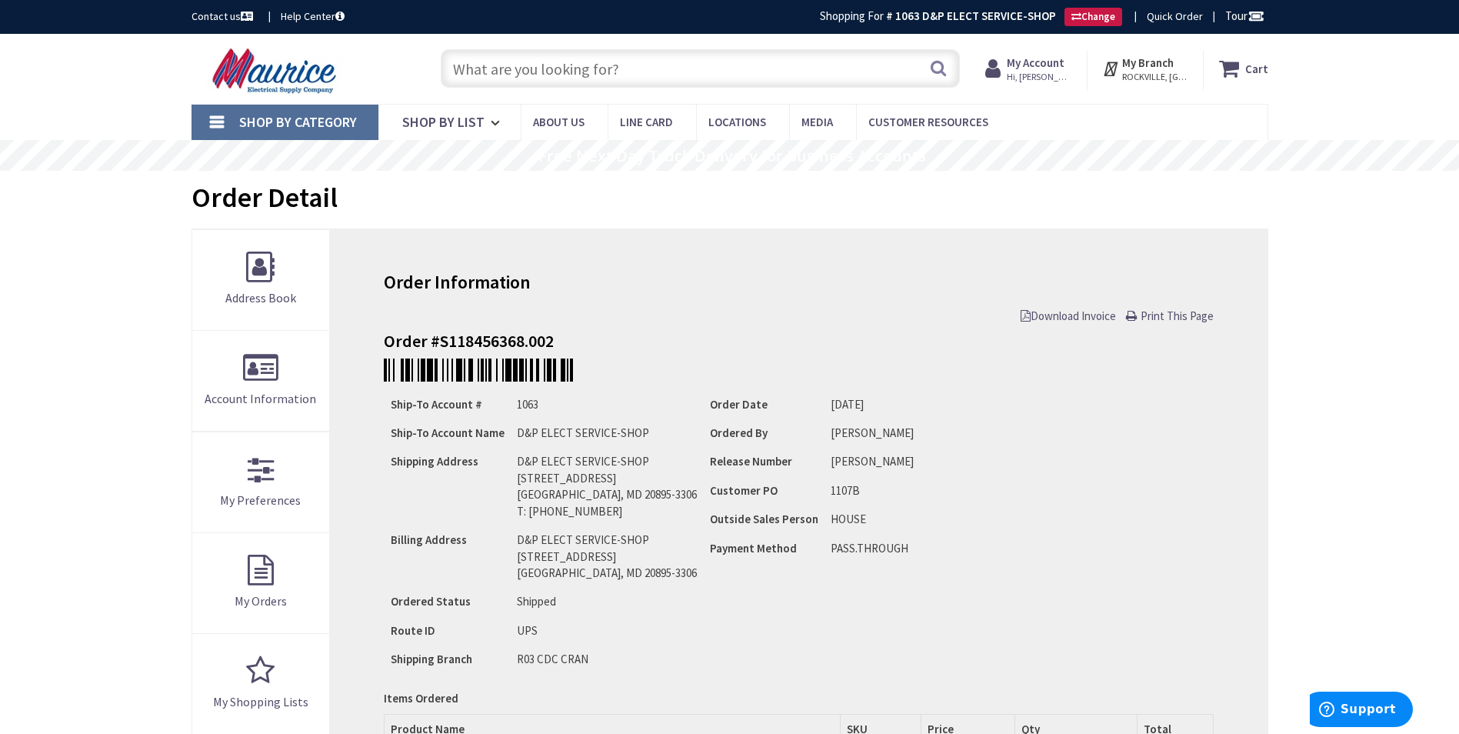
click at [1059, 317] on span "Download Invoice" at bounding box center [1067, 315] width 95 height 15
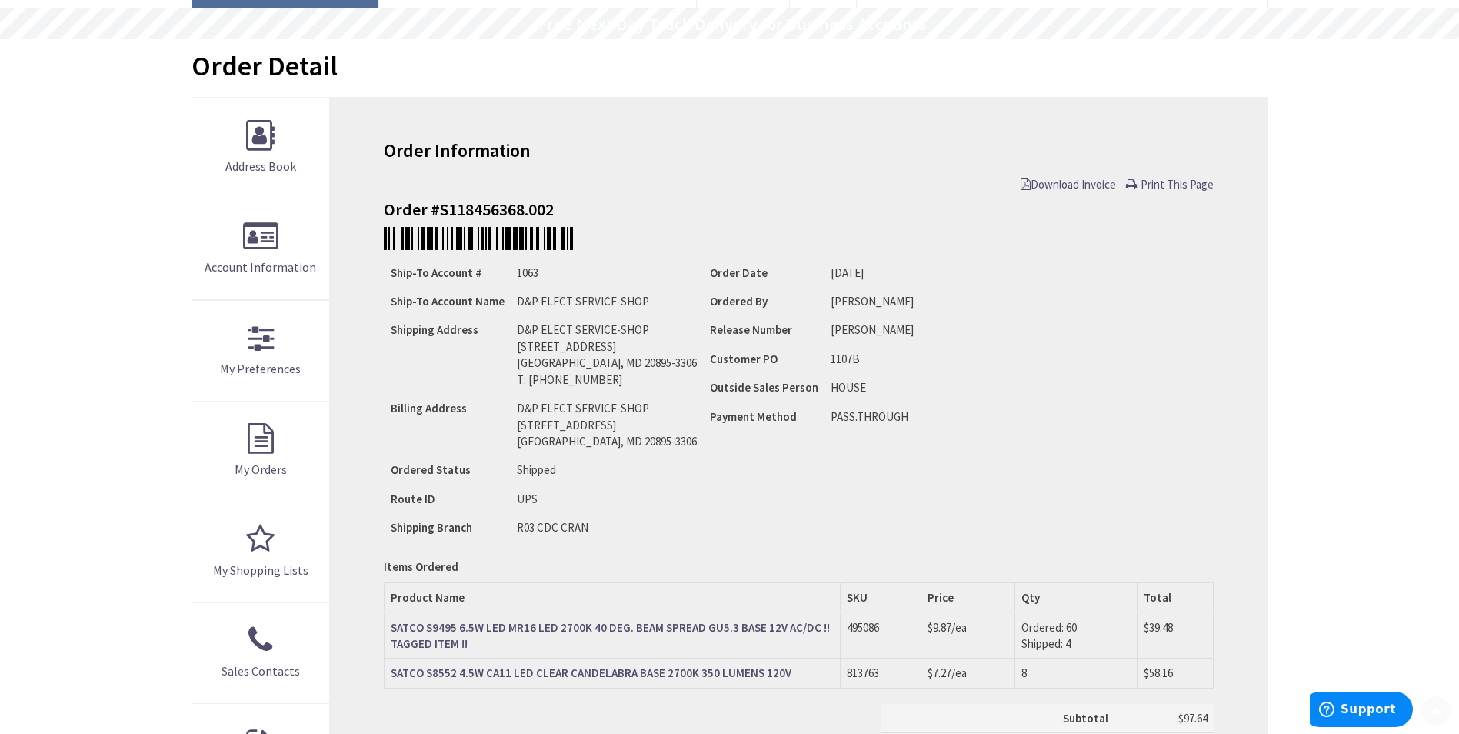
scroll to position [135, 0]
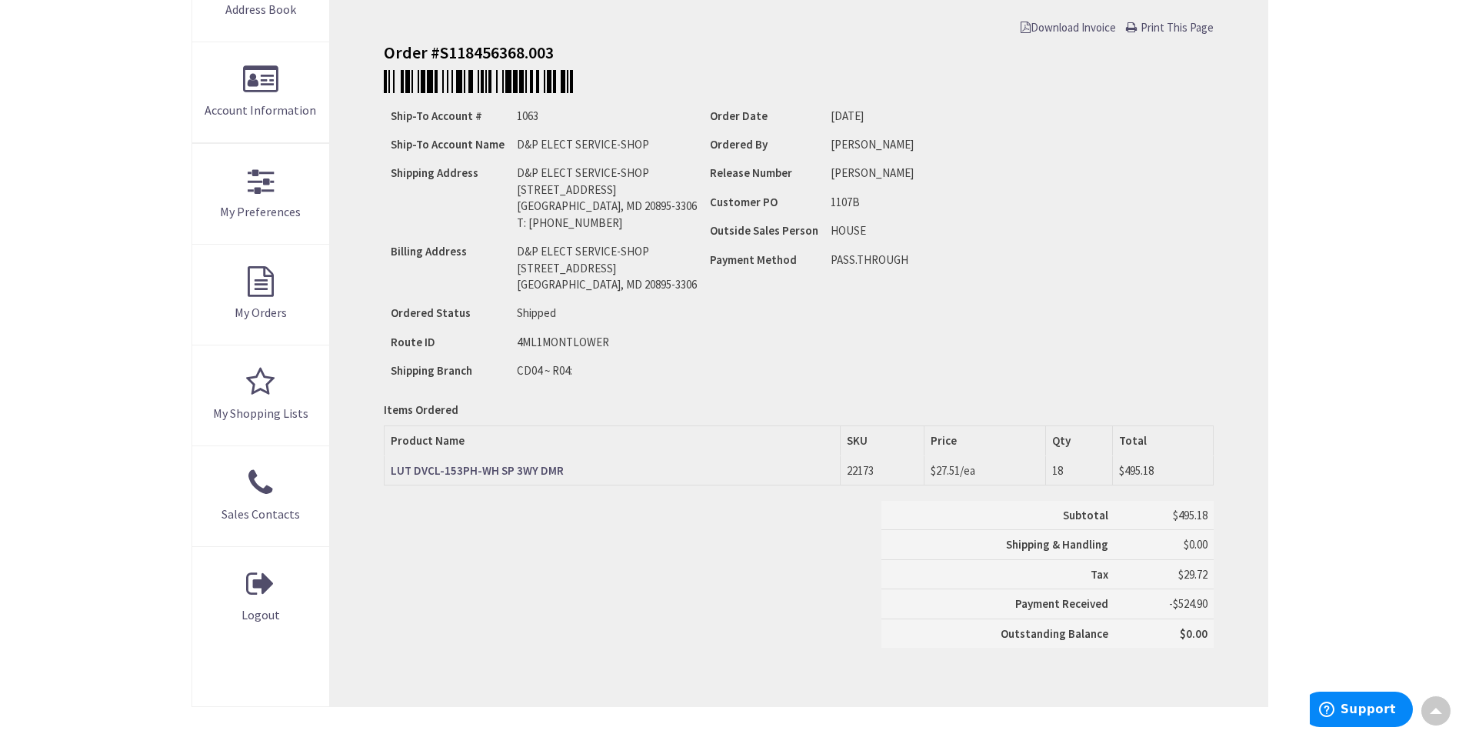
scroll to position [291, 0]
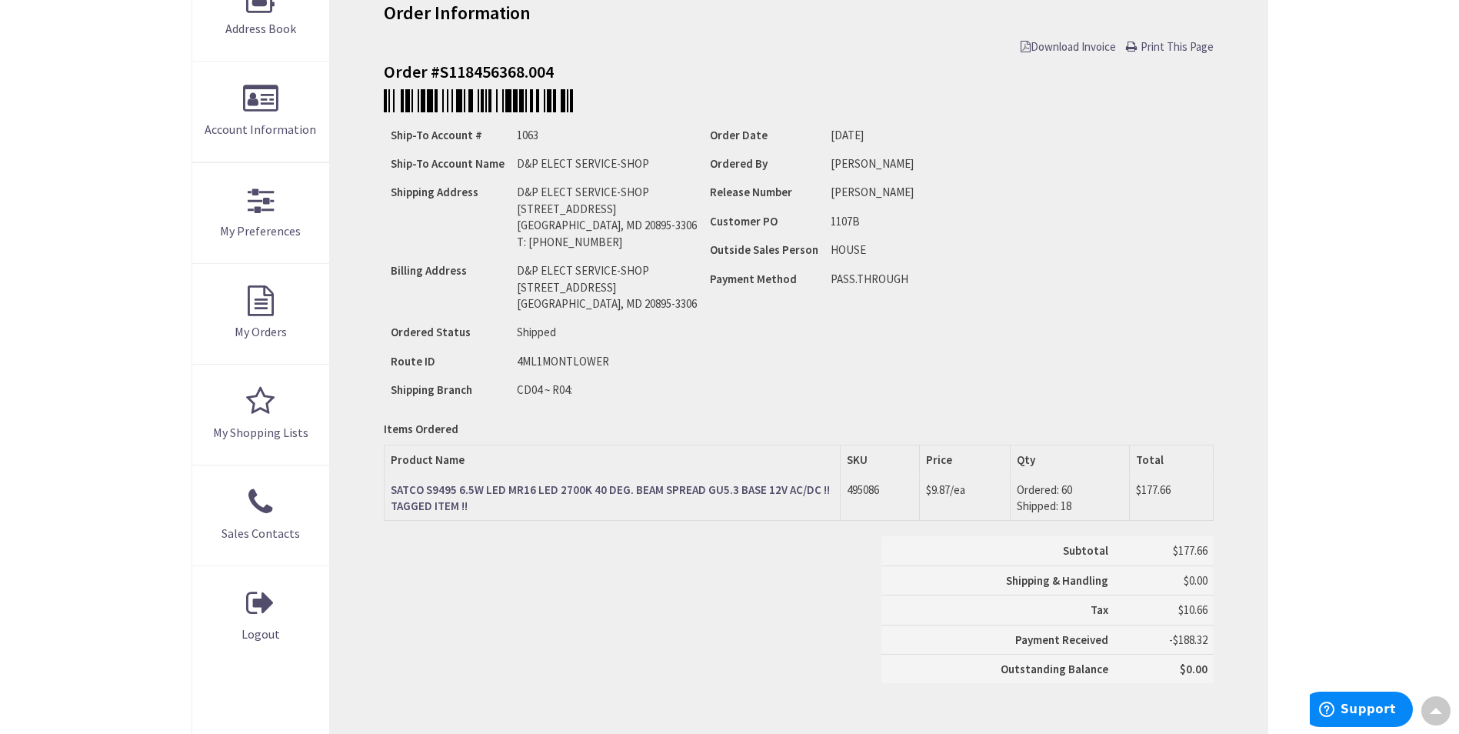
scroll to position [288, 0]
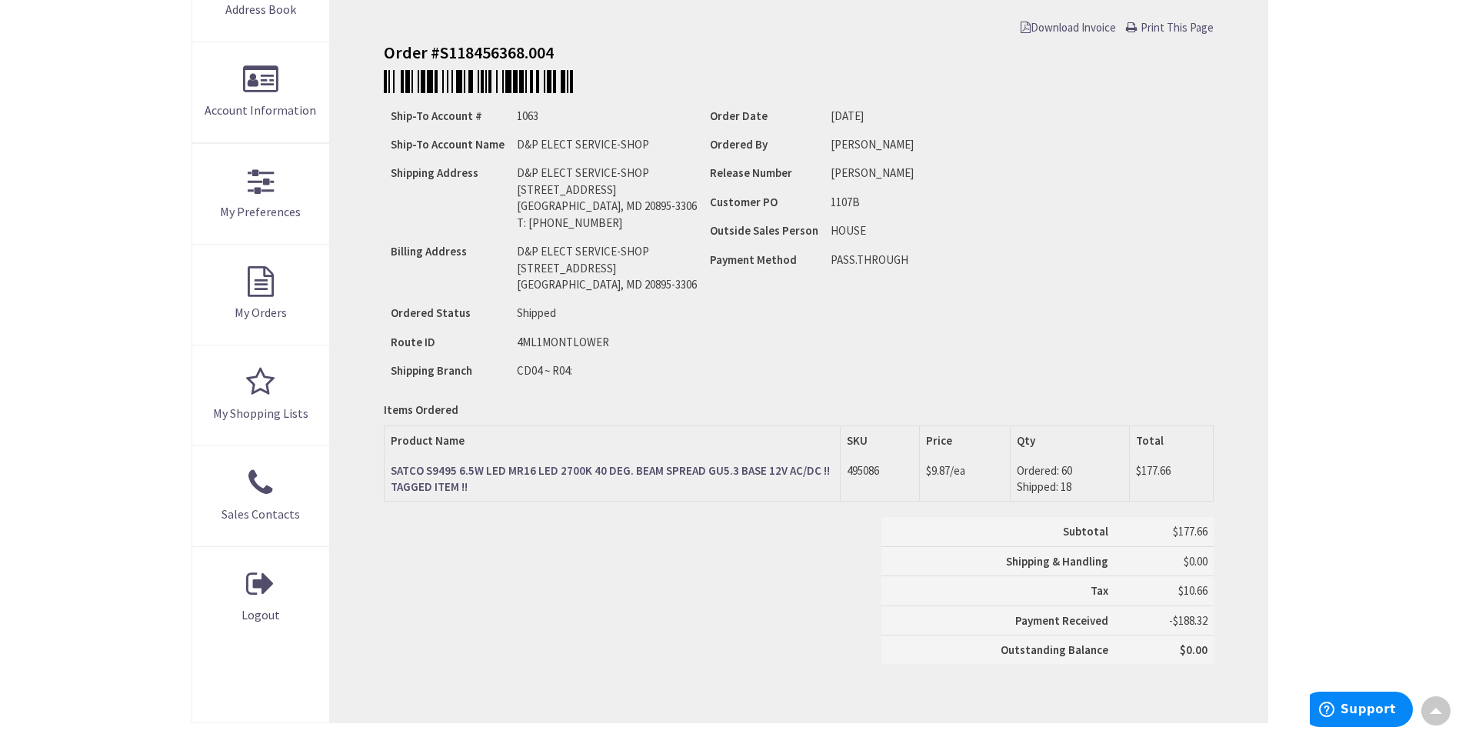
click at [1089, 25] on span "Download Invoice" at bounding box center [1067, 27] width 95 height 15
